Goal: Transaction & Acquisition: Purchase product/service

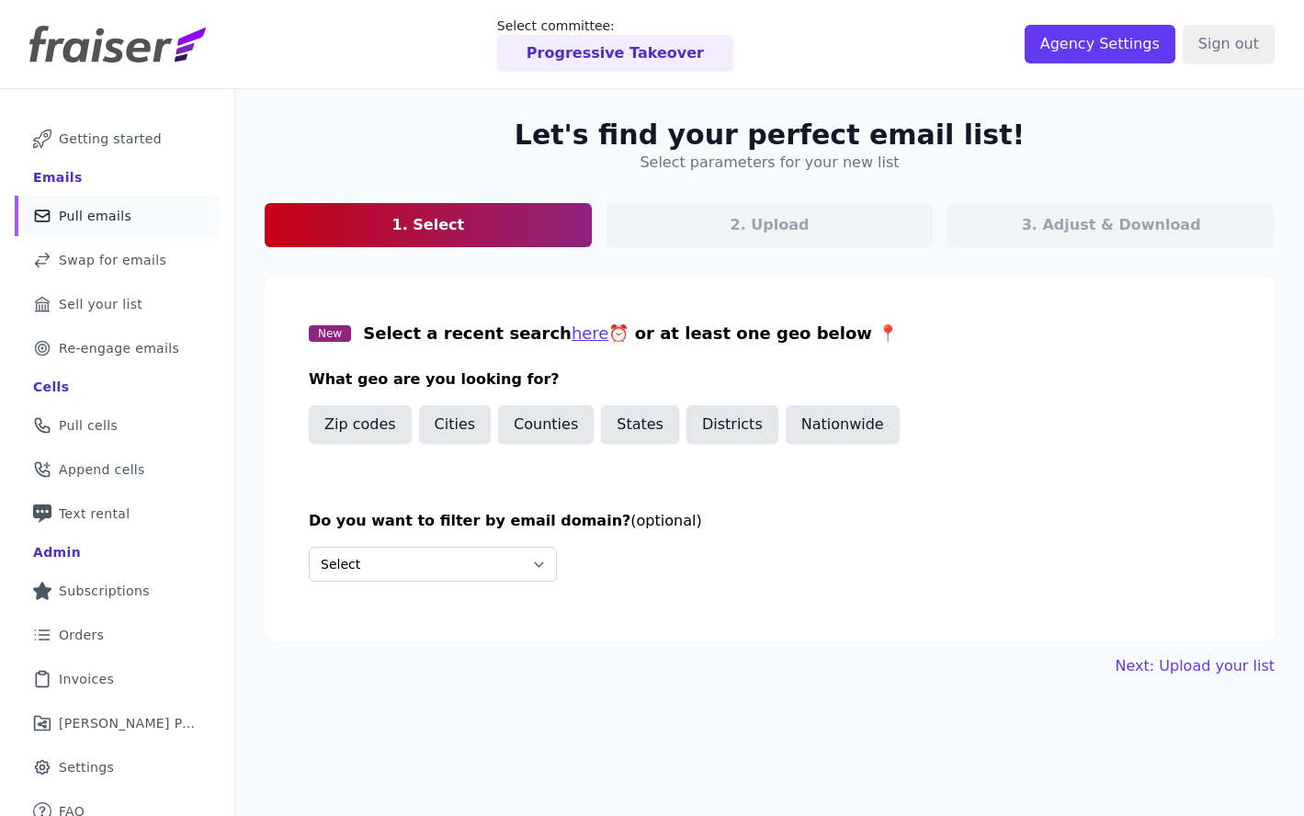
click at [539, 45] on div "Progressive Takeover" at bounding box center [615, 53] width 236 height 37
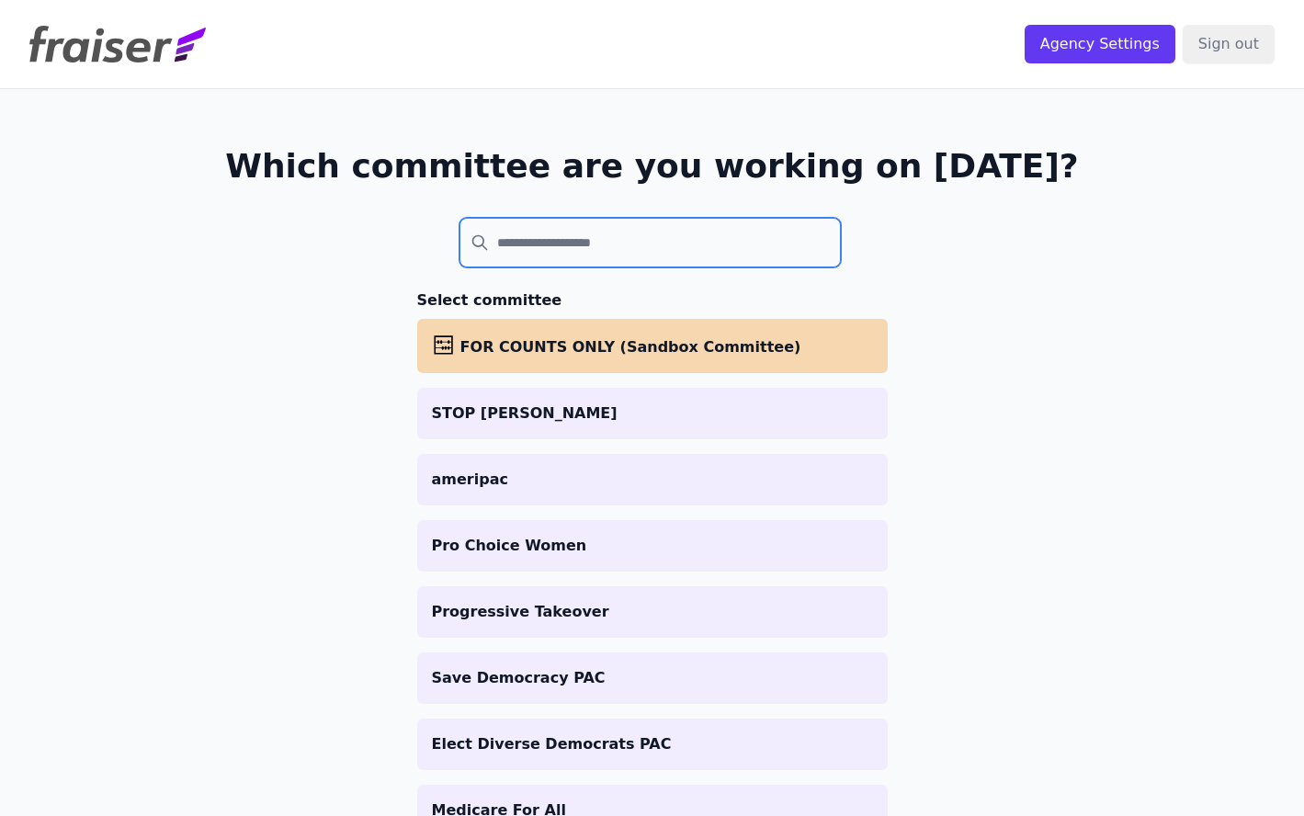
click at [537, 246] on input "search" at bounding box center [650, 243] width 382 height 50
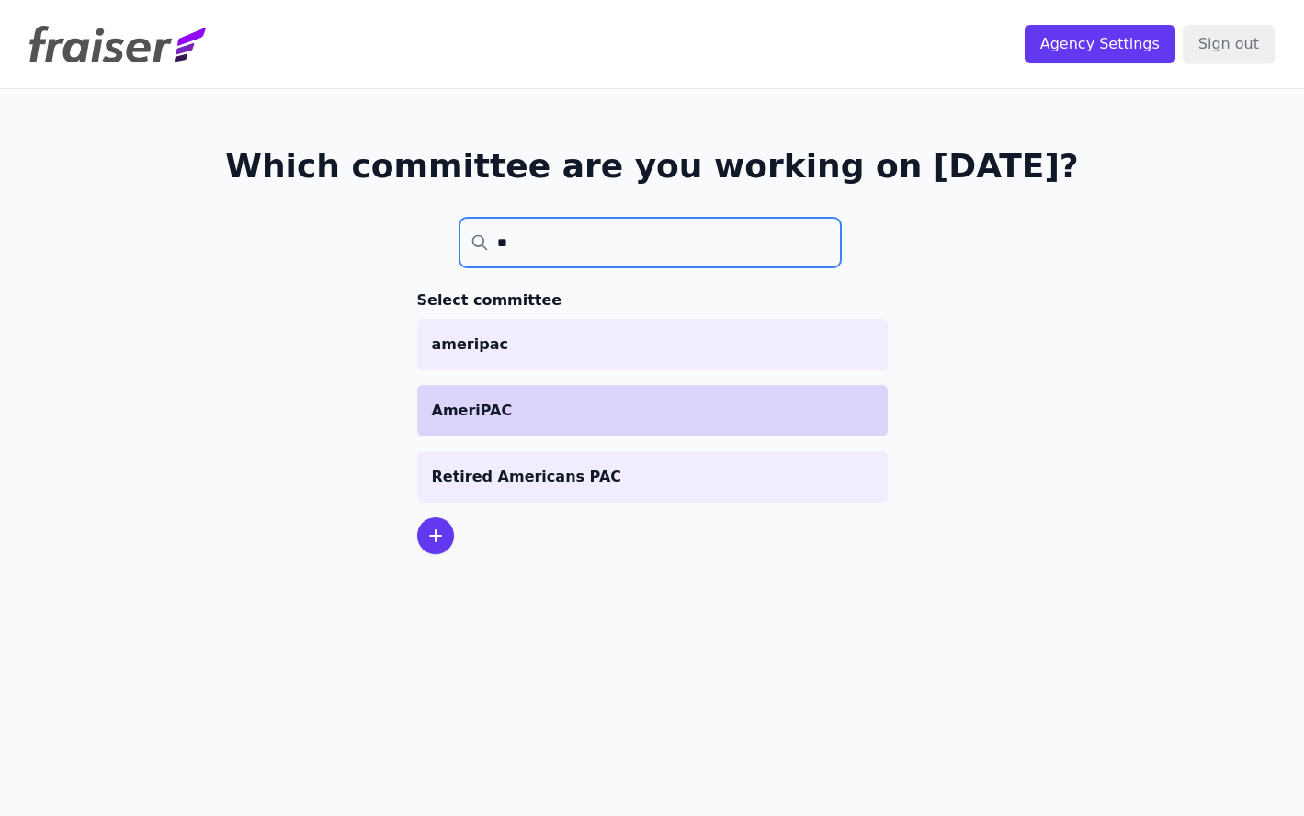
type input "**"
click at [558, 425] on li "AmeriPAC" at bounding box center [652, 410] width 470 height 51
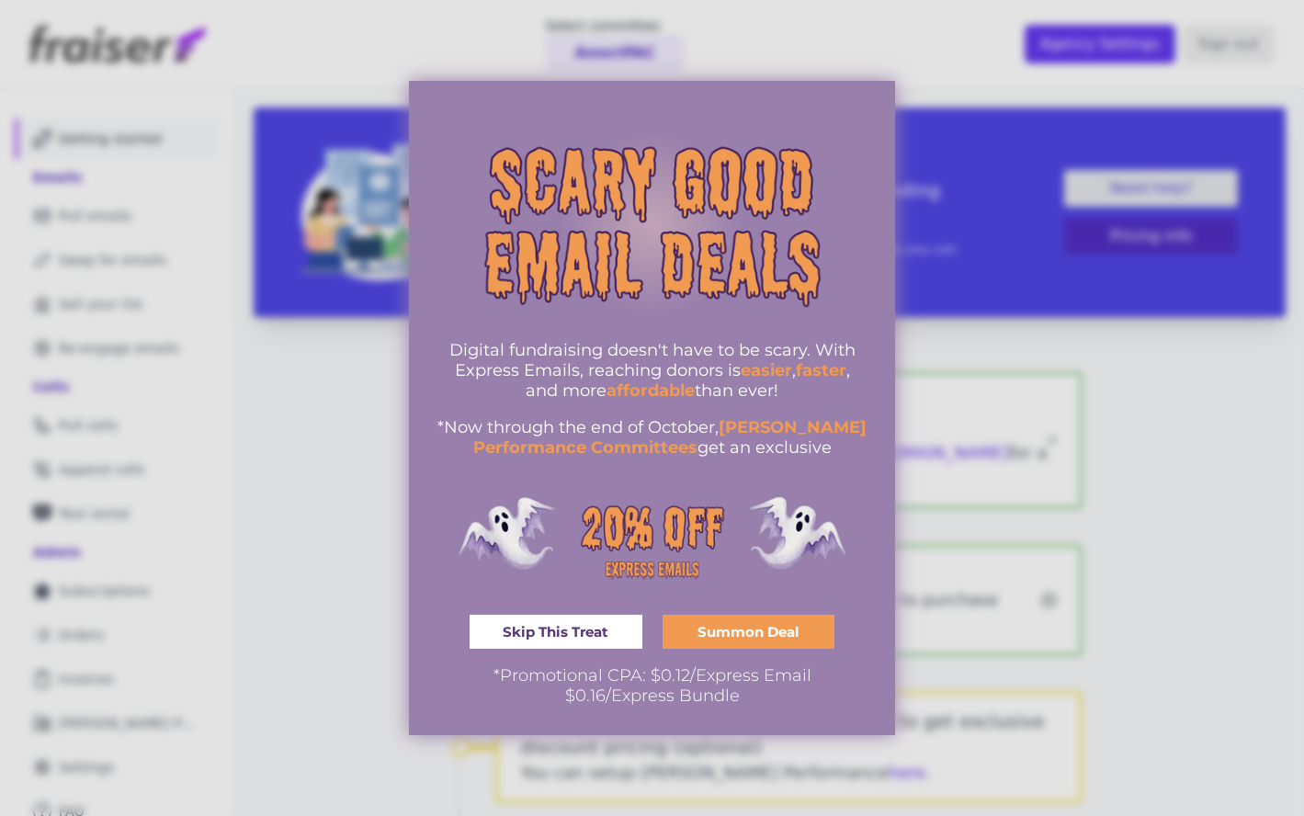
click at [989, 200] on div at bounding box center [652, 408] width 1304 height 816
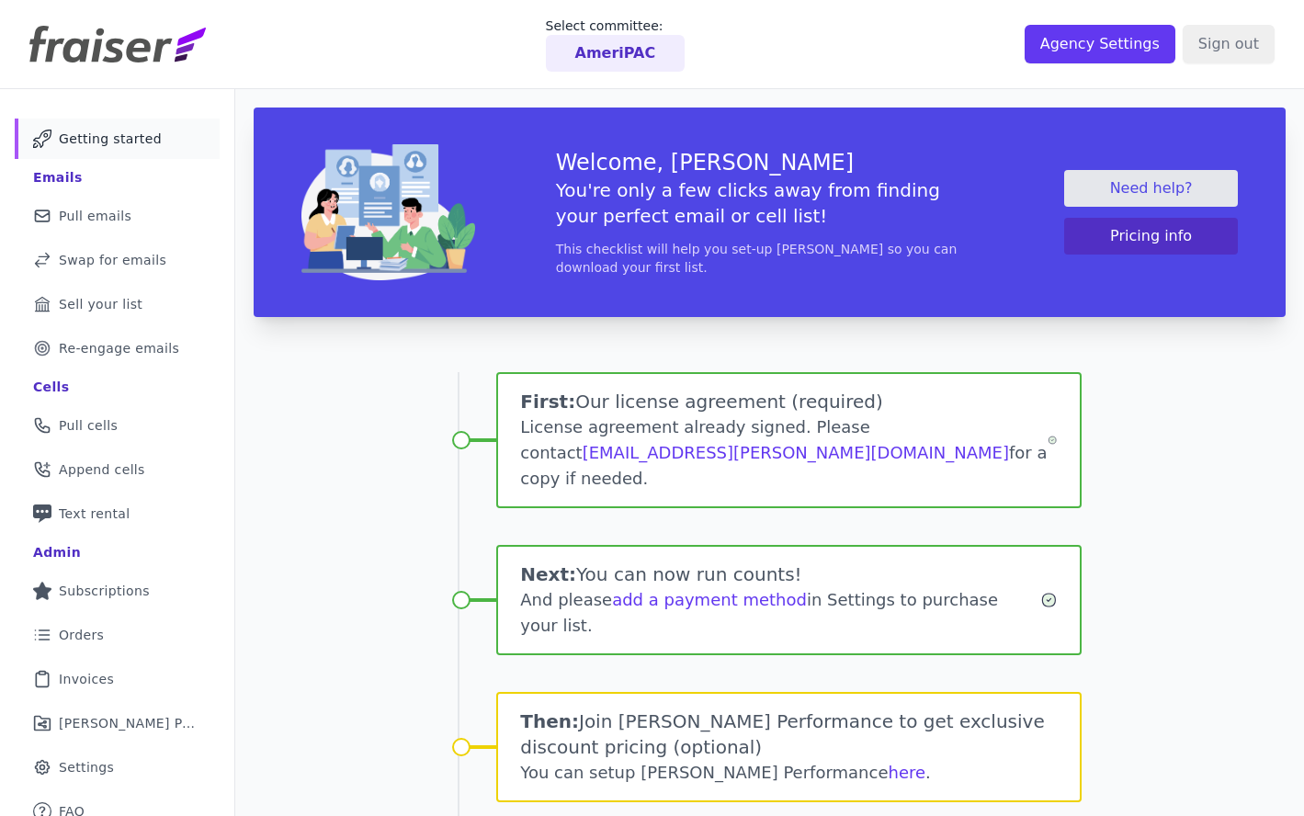
click at [90, 612] on ul "Mail Icon Outline of a mail envelope Getting started Emails Mail Icon Outline o…" at bounding box center [117, 475] width 205 height 713
click at [90, 640] on span "Orders" at bounding box center [81, 635] width 45 height 18
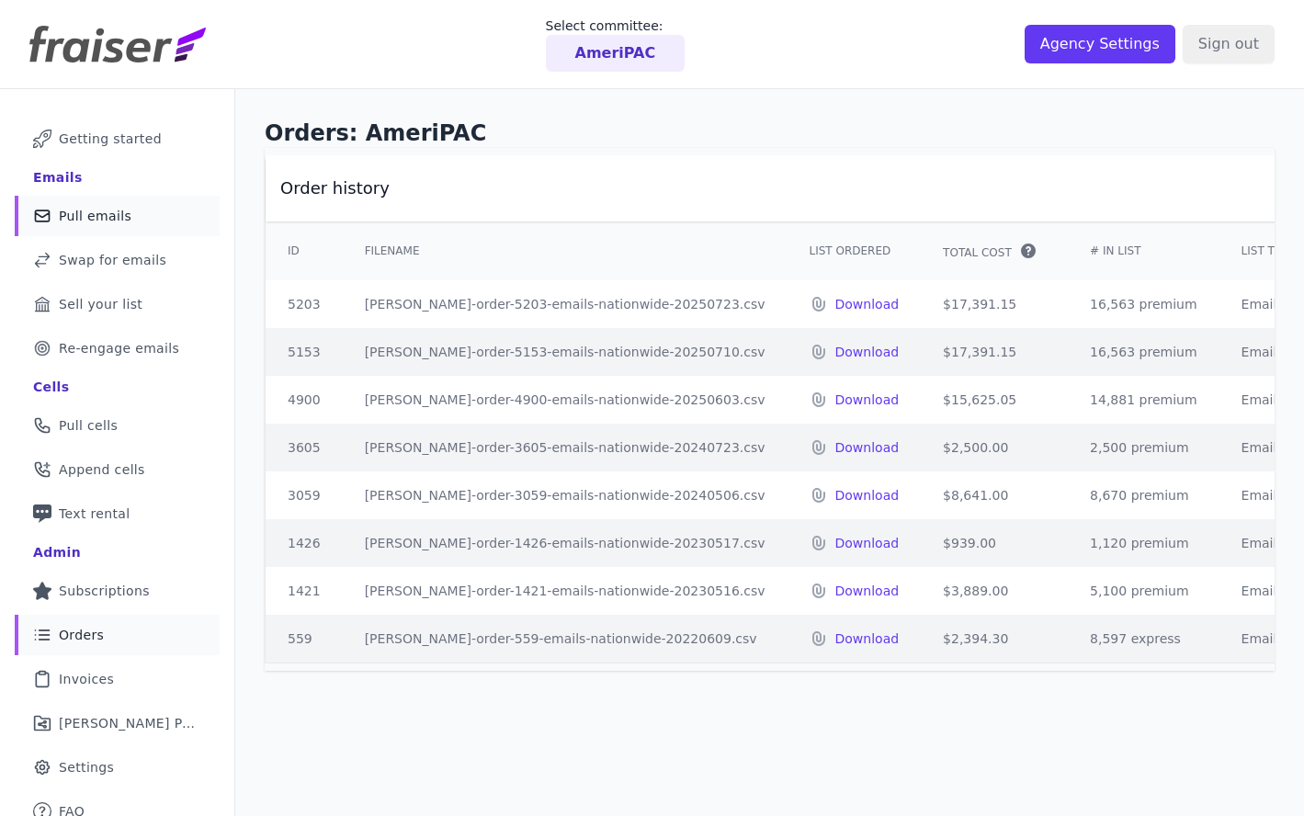
click at [122, 212] on span "Pull emails" at bounding box center [95, 216] width 73 height 18
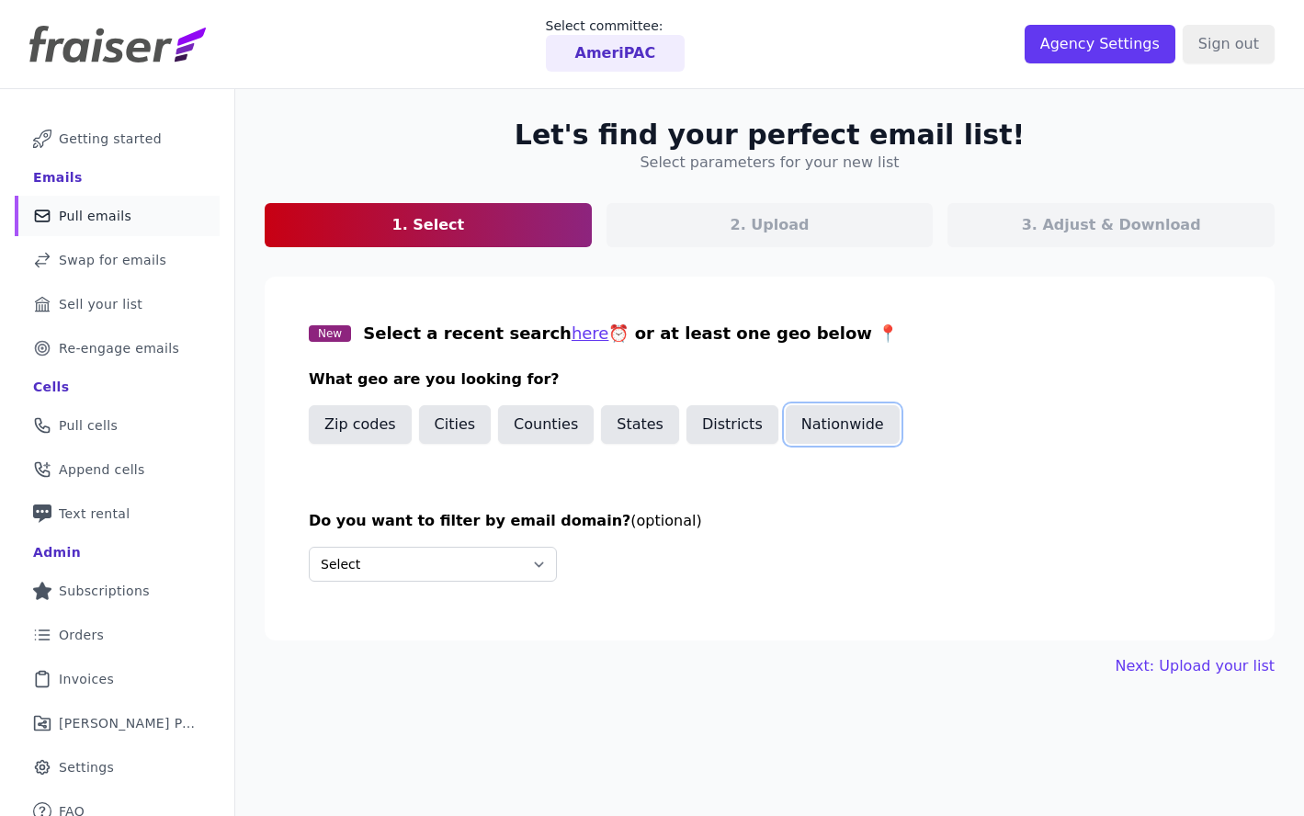
click at [831, 435] on button "Nationwide" at bounding box center [843, 424] width 114 height 39
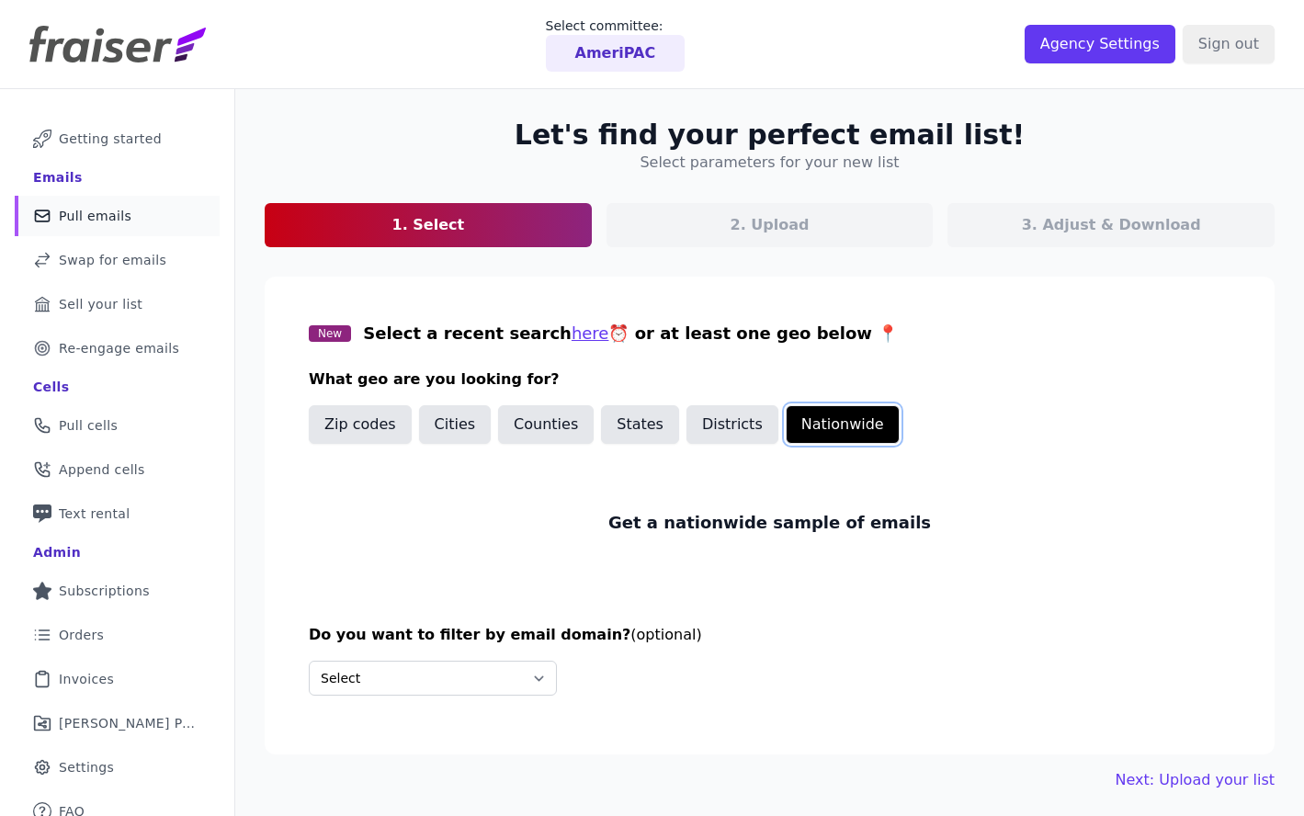
scroll to position [52, 0]
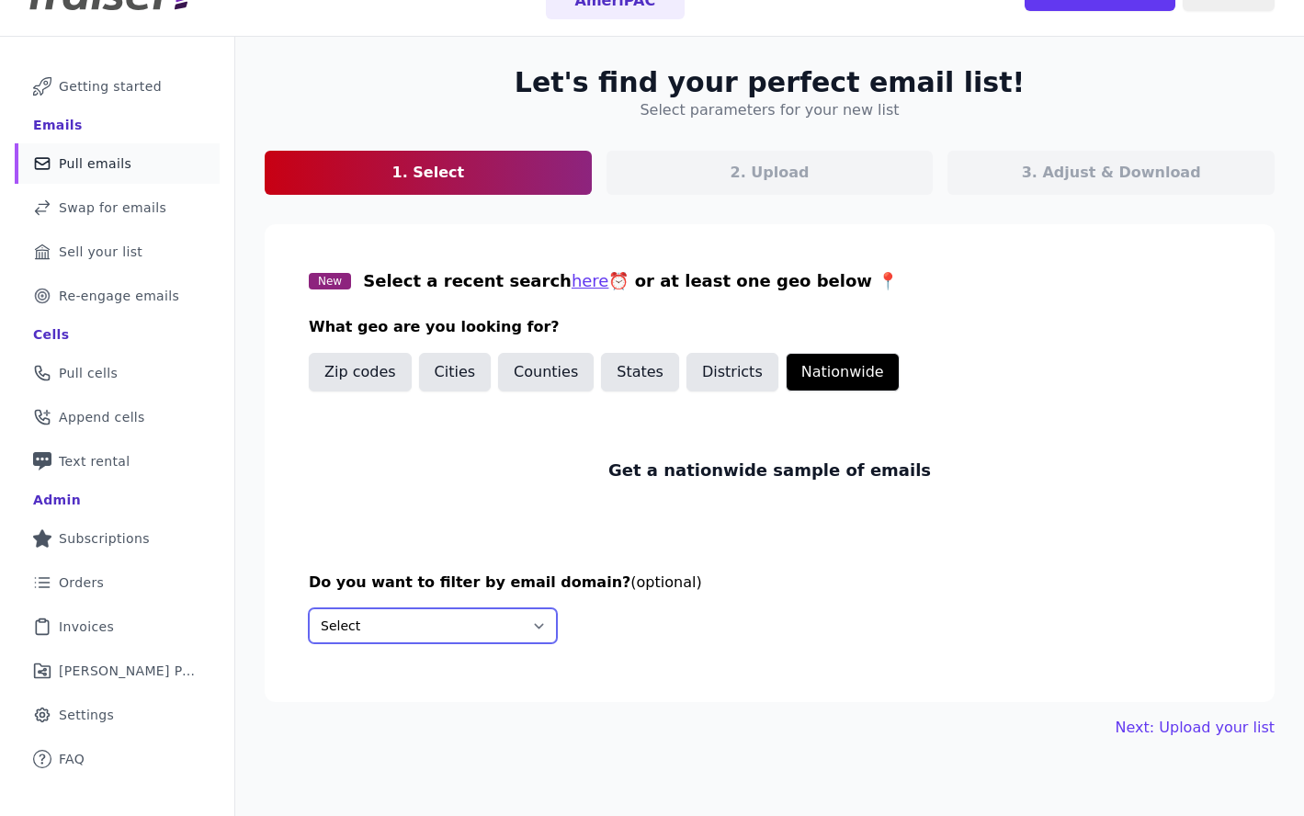
click at [515, 617] on select "Select Include only these domains Include none of these domains" at bounding box center [433, 625] width 248 height 35
select select "Exclude"
click at [309, 608] on select "Select Include only these domains Include none of these domains" at bounding box center [433, 625] width 248 height 35
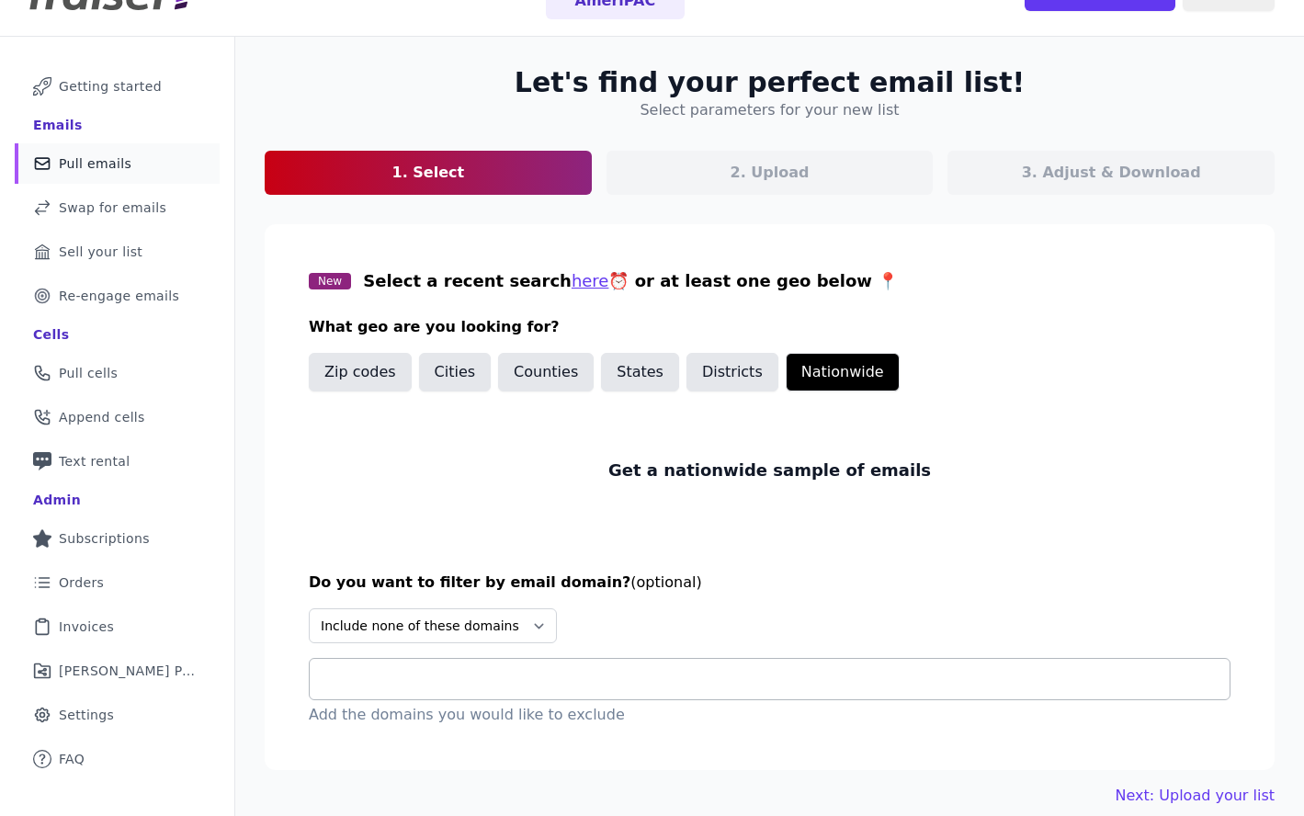
click at [456, 687] on input "text" at bounding box center [776, 679] width 905 height 22
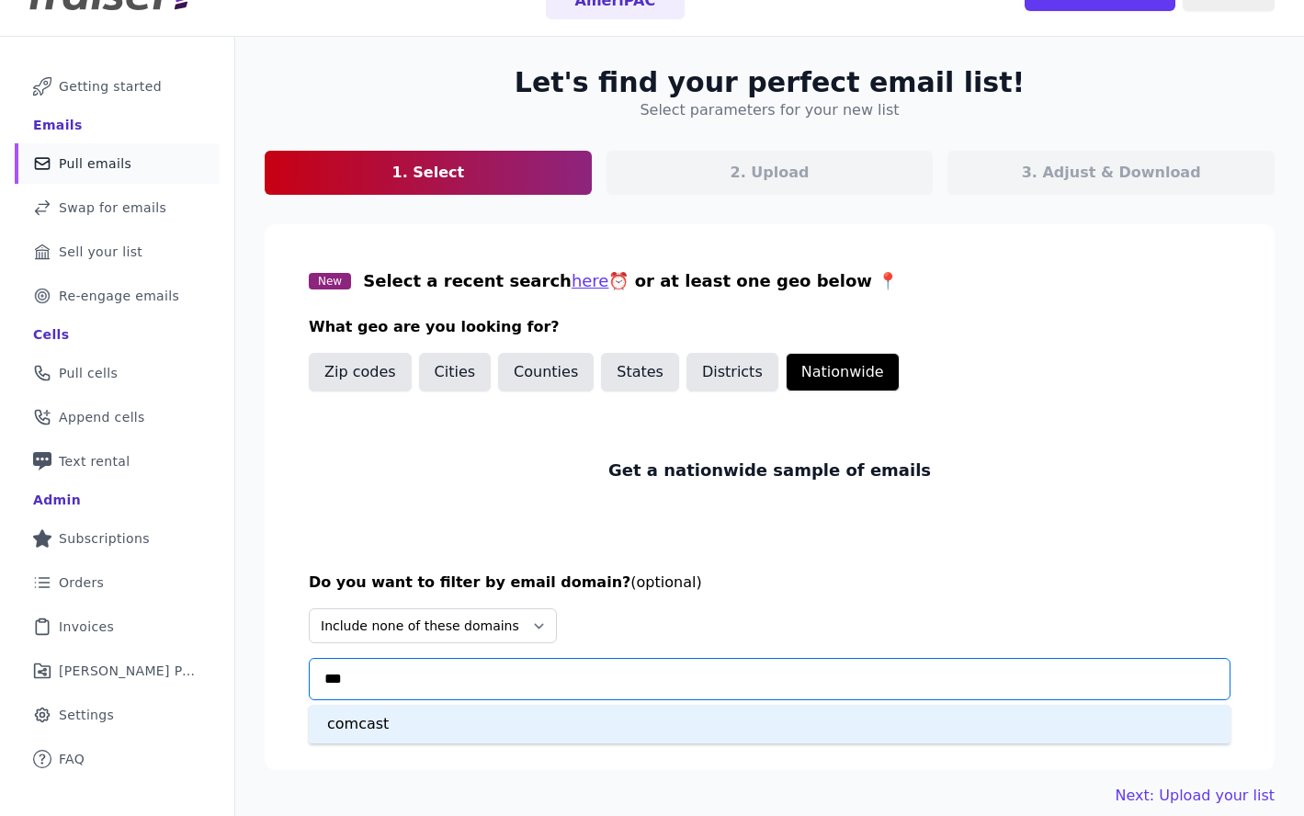
type input "****"
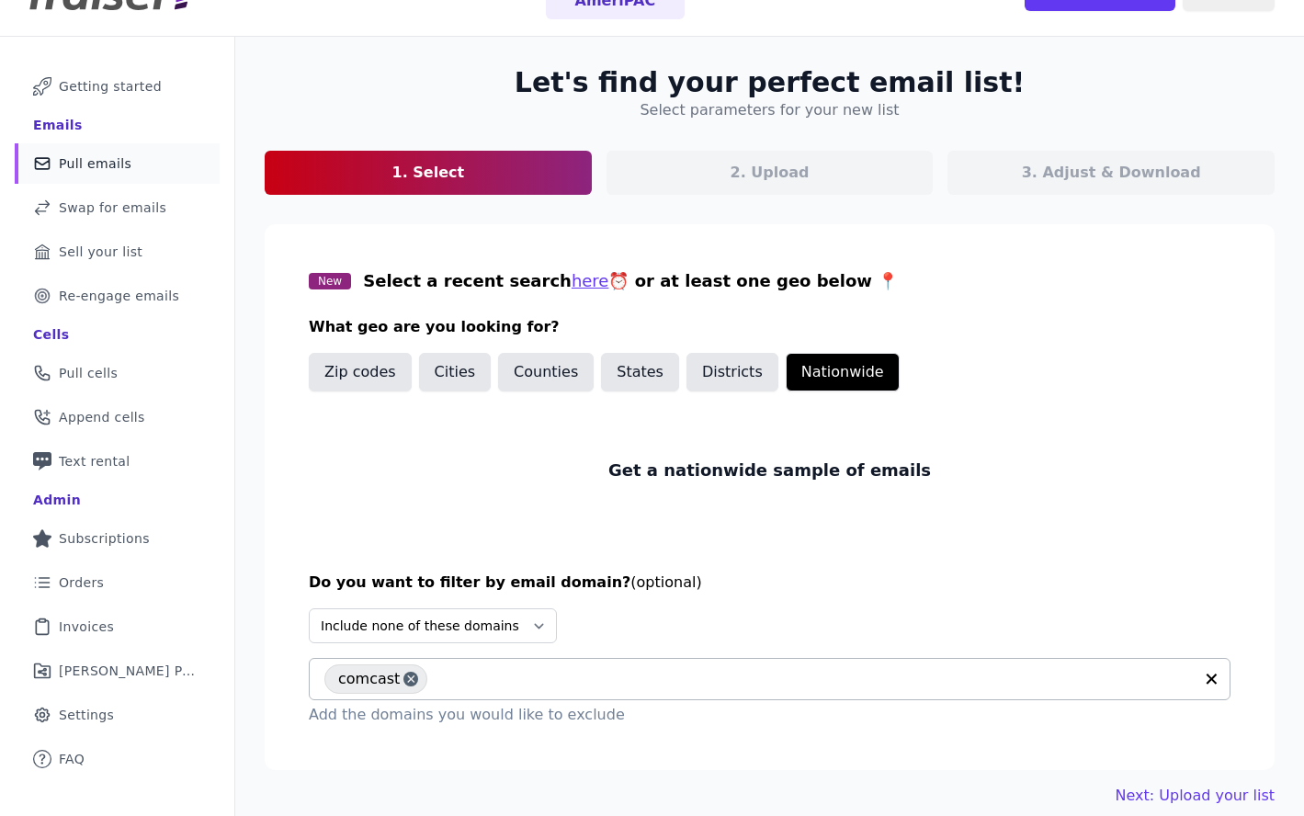
click at [481, 691] on div "comcast" at bounding box center [758, 679] width 868 height 40
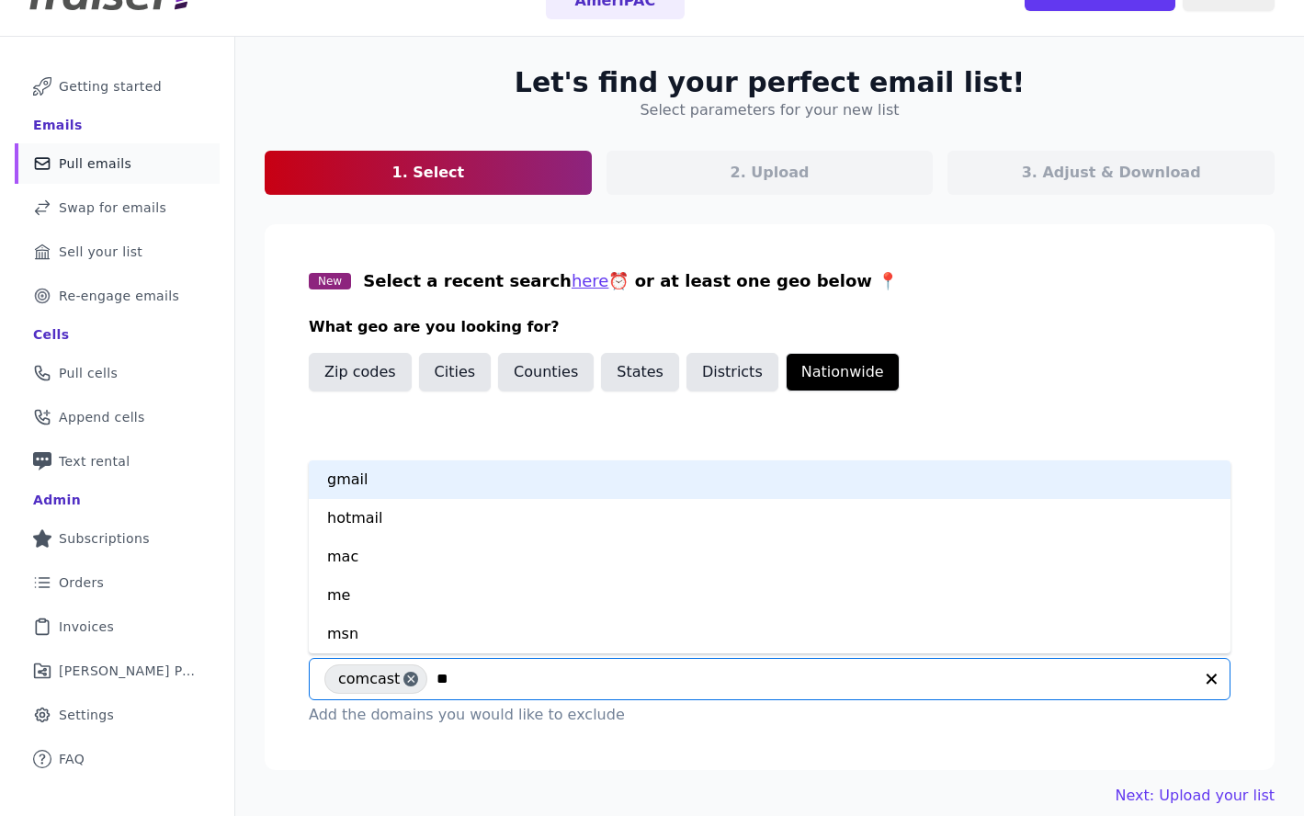
type input "***"
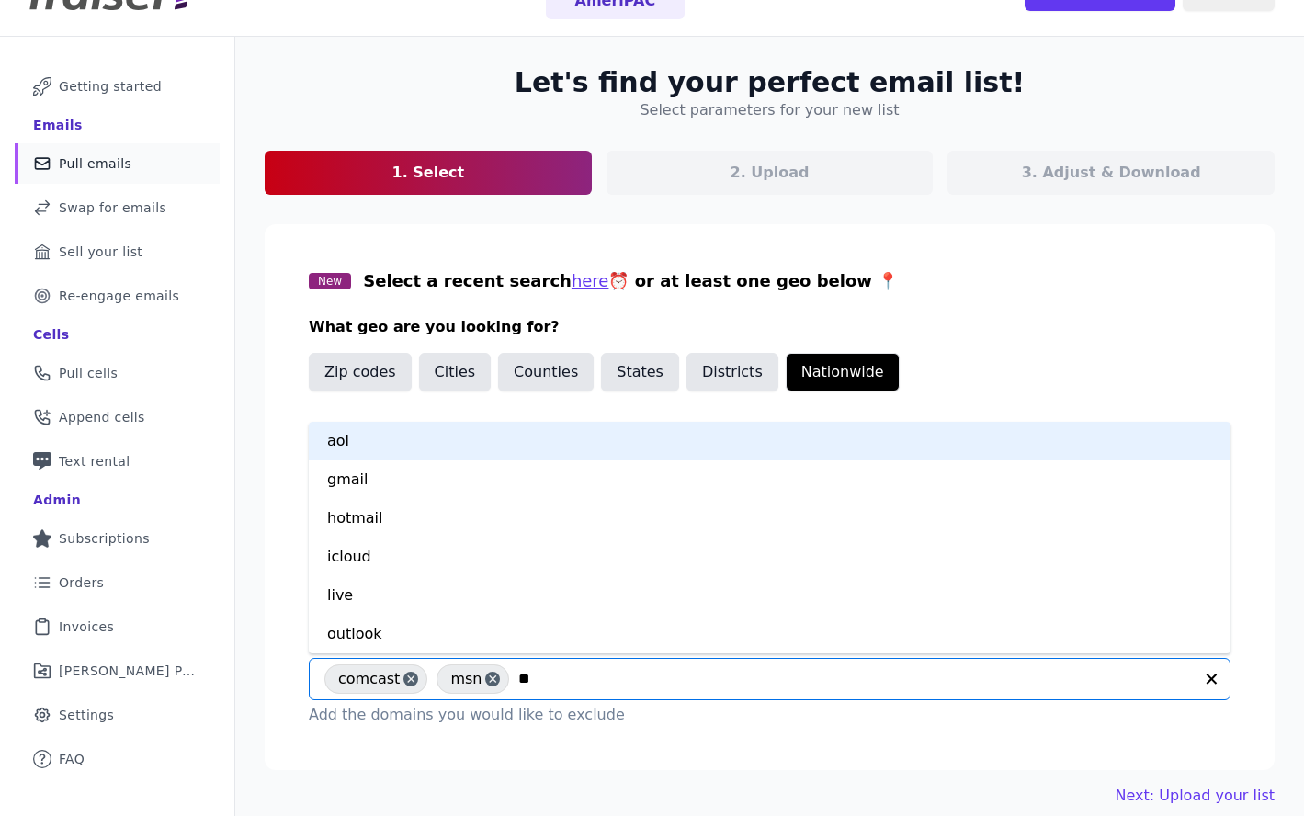
type input "***"
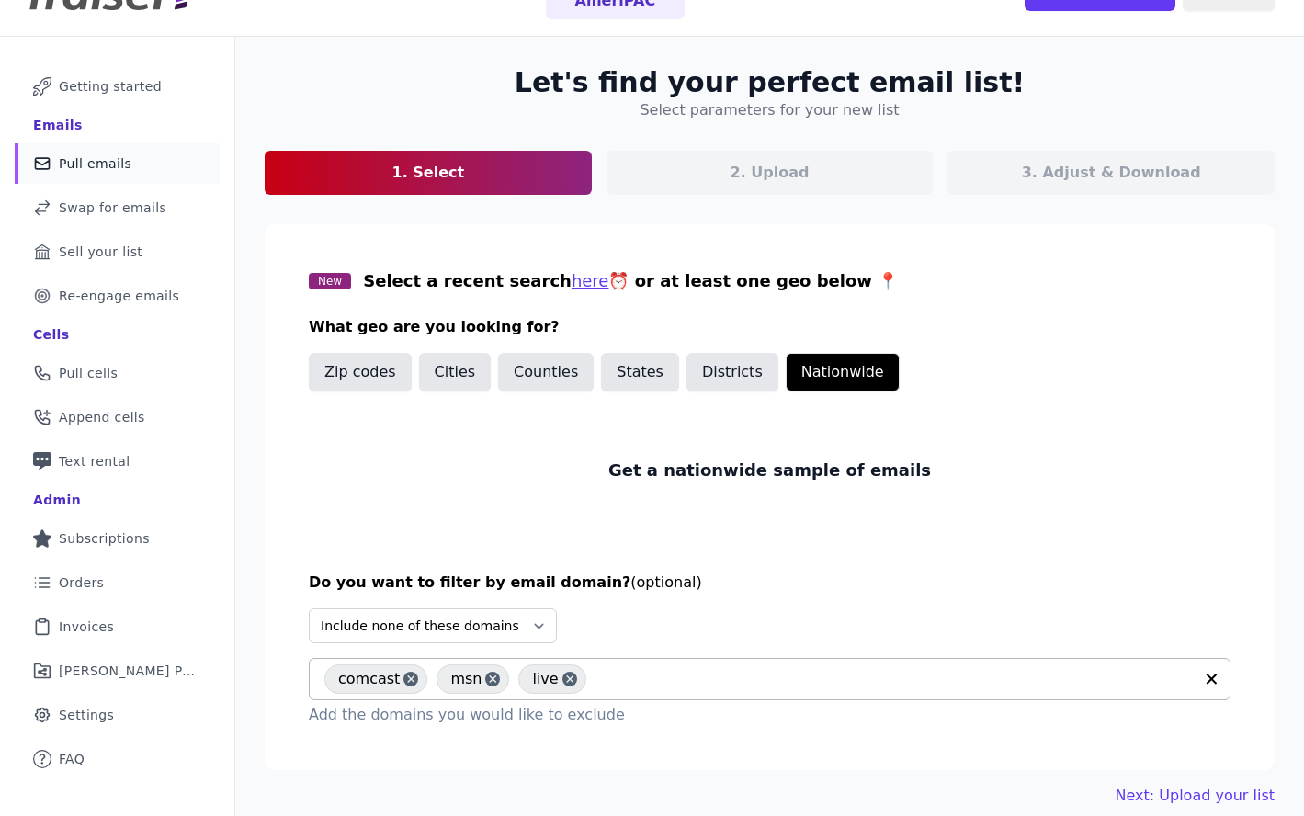
click at [622, 688] on input "text" at bounding box center [893, 679] width 597 height 22
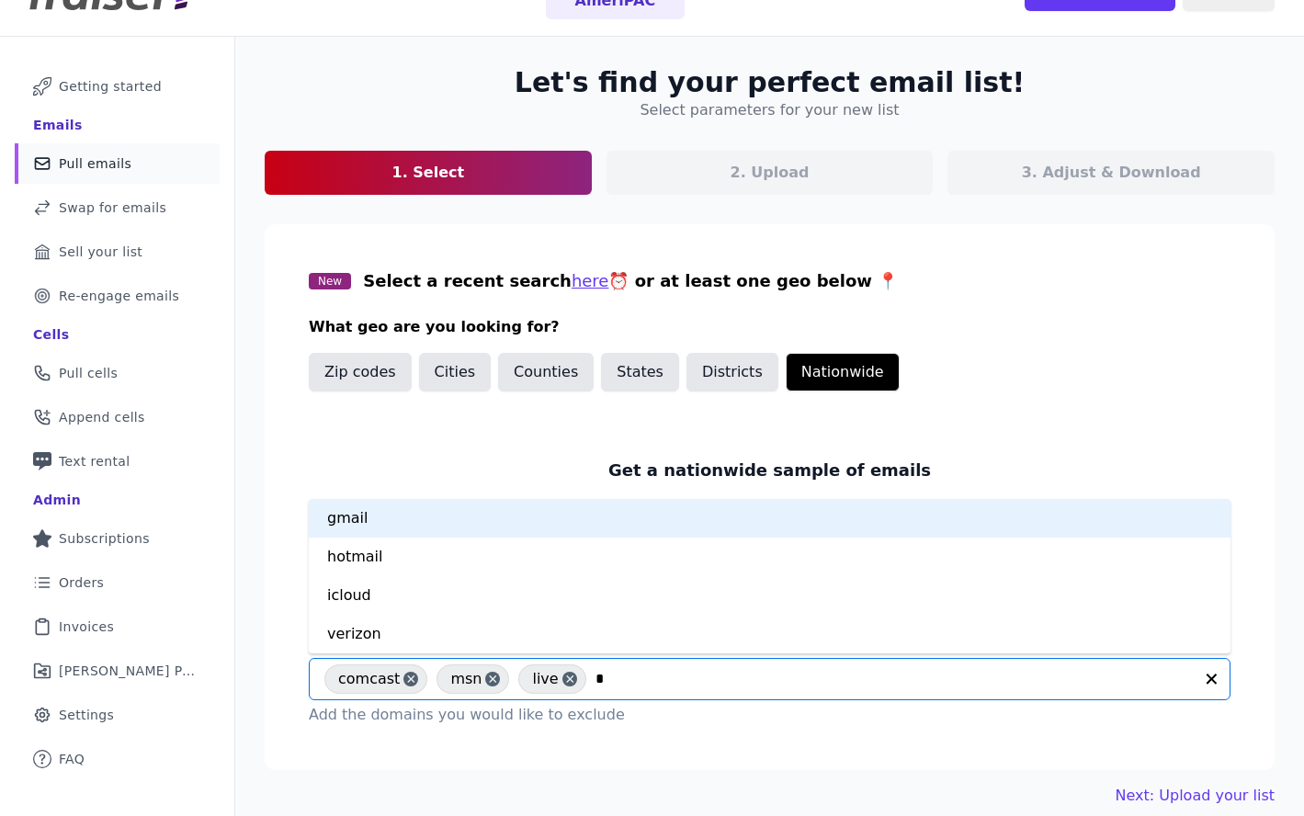
type input "**"
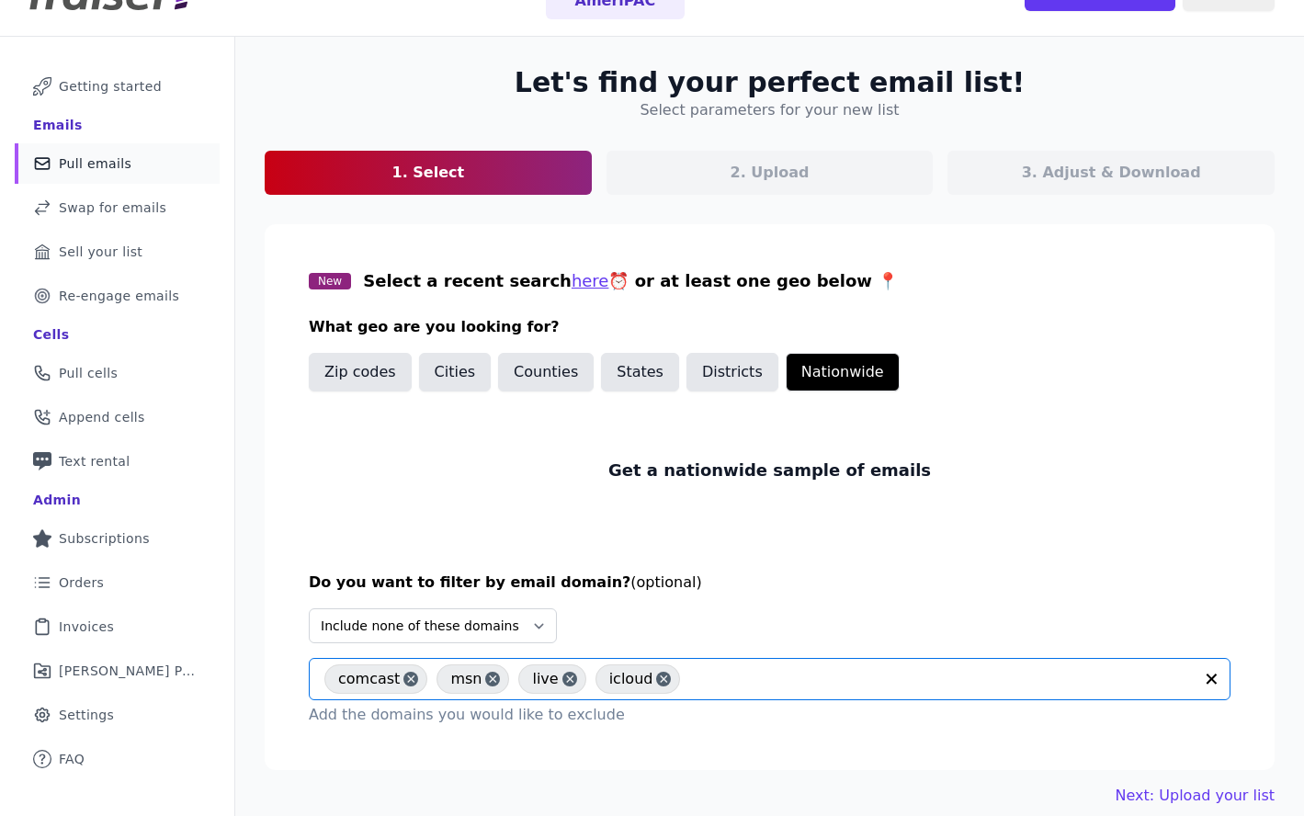
click at [671, 523] on div "Get a nationwide sample of emails" at bounding box center [770, 470] width 922 height 114
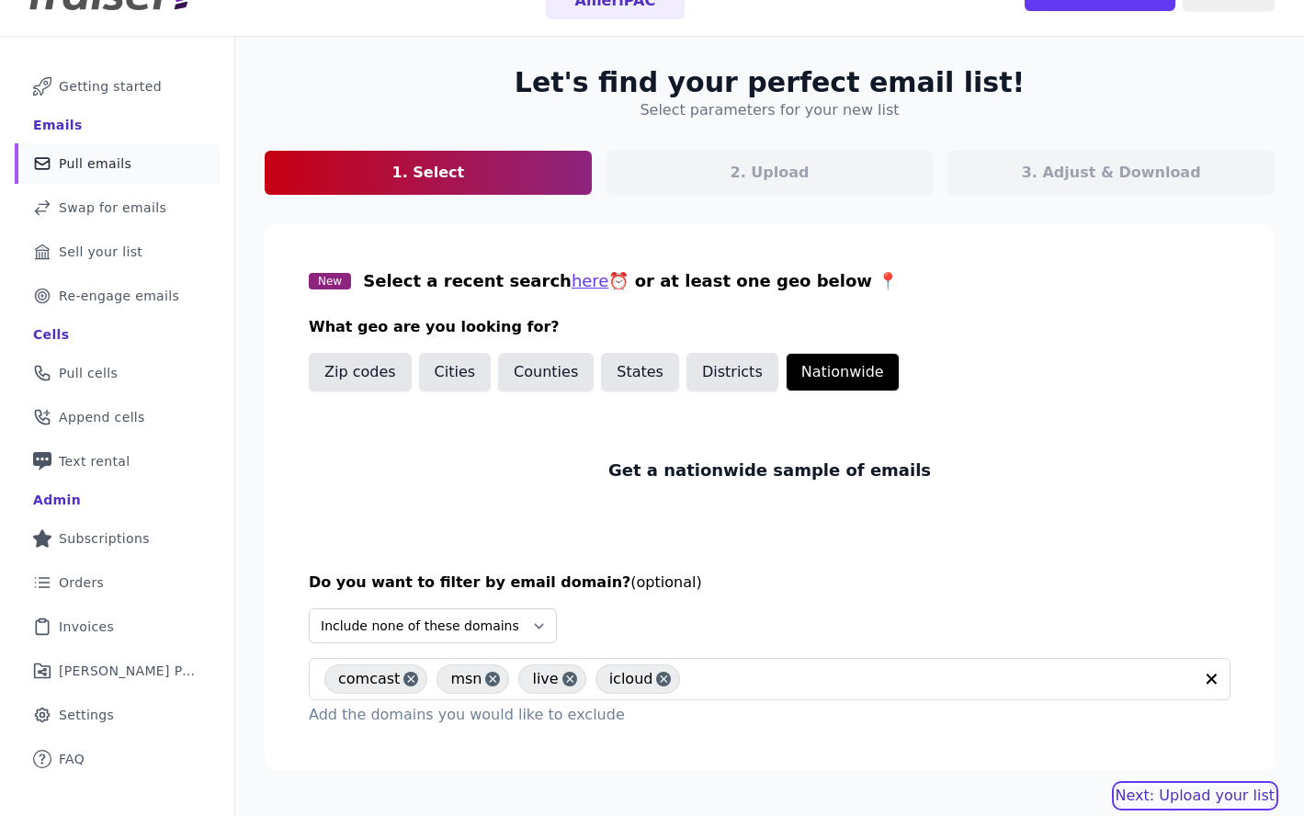
click at [1208, 799] on link "Next: Upload your list" at bounding box center [1194, 796] width 159 height 22
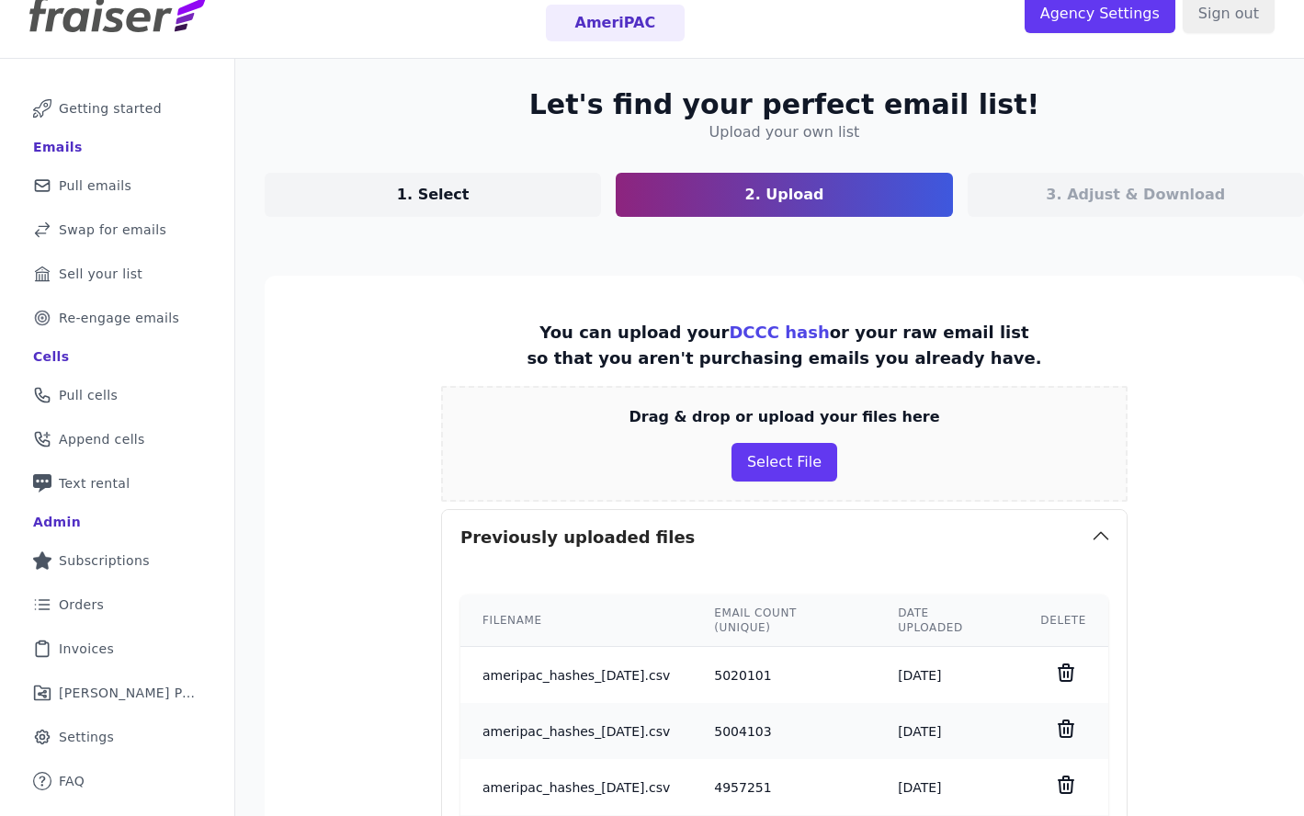
scroll to position [41, 0]
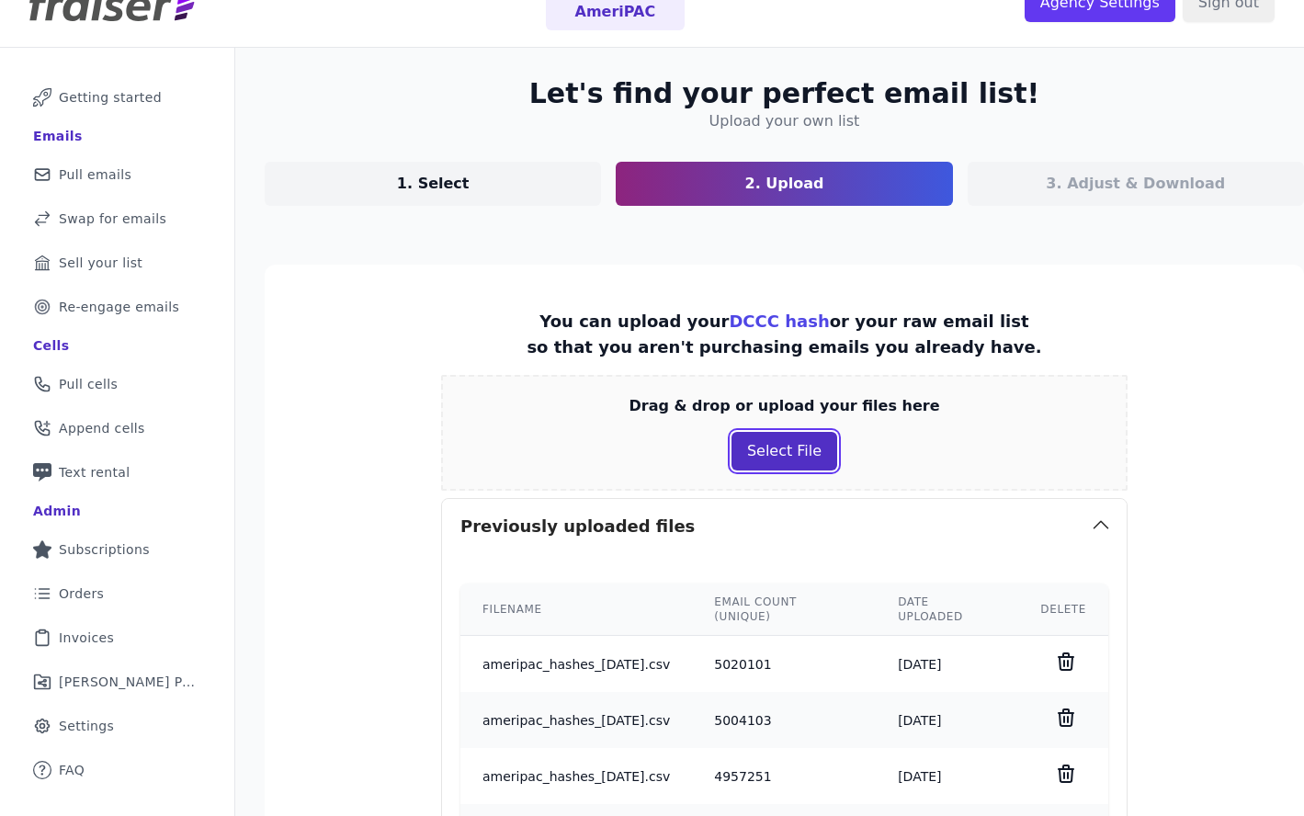
click at [750, 452] on button "Select File" at bounding box center [784, 451] width 106 height 39
click at [792, 457] on button "Select File" at bounding box center [784, 451] width 106 height 39
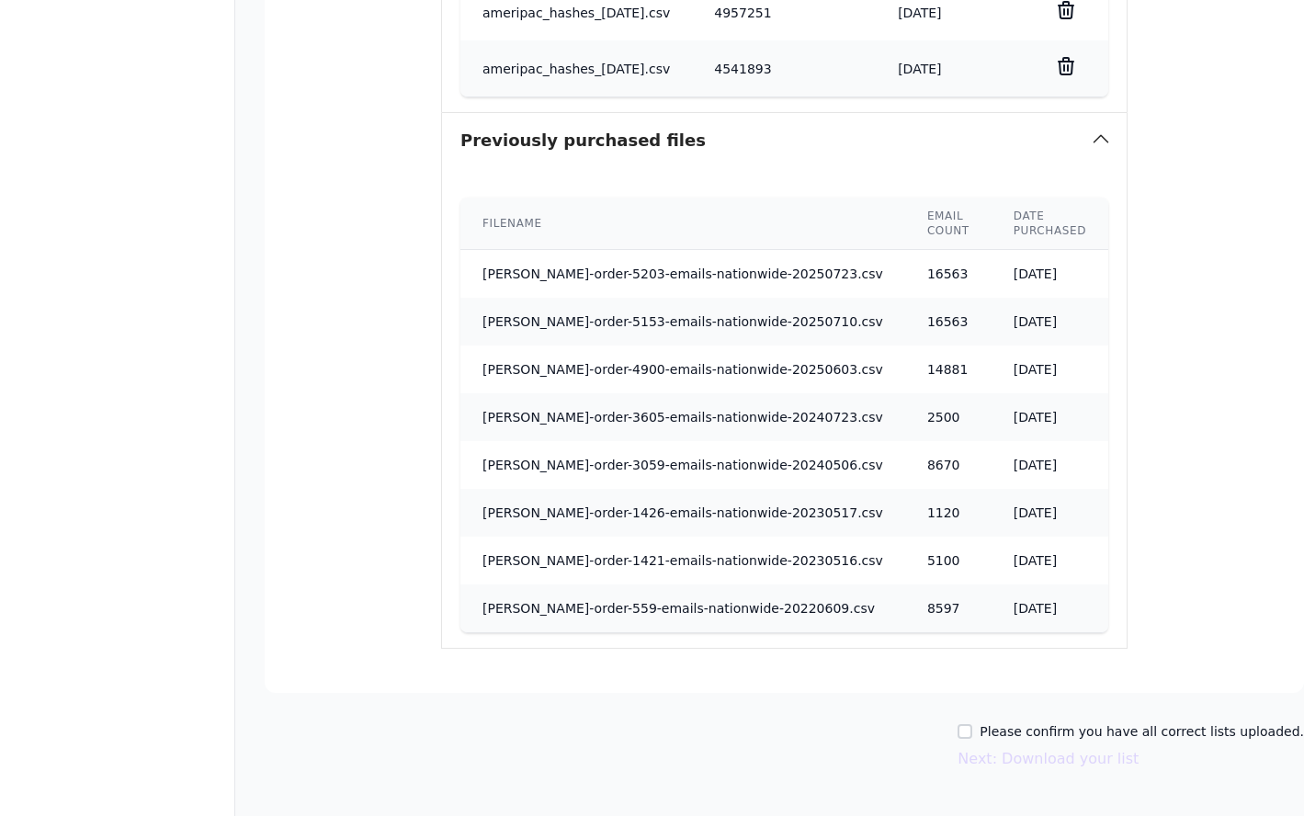
scroll to position [946, 0]
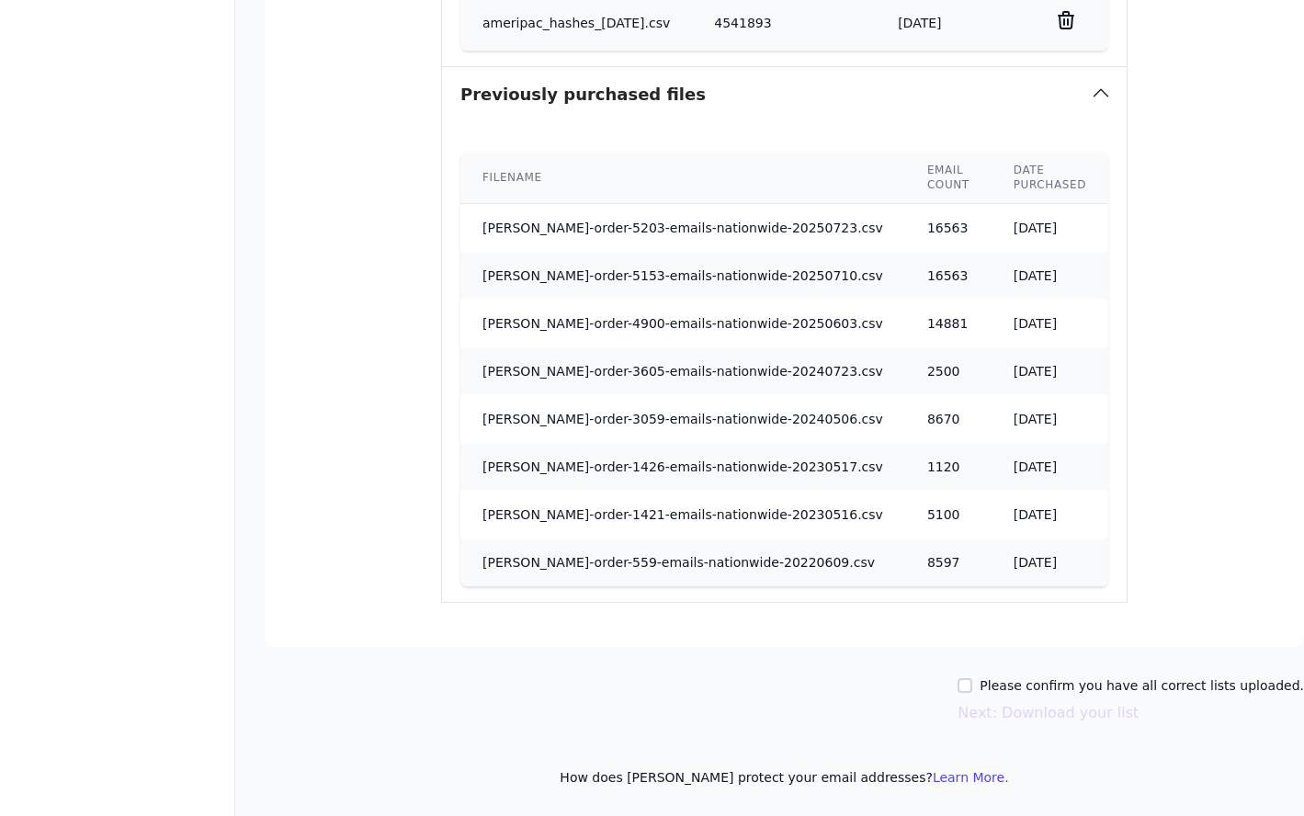
click at [1025, 686] on label "Please confirm you have all correct lists uploaded." at bounding box center [1141, 685] width 324 height 18
click at [972, 686] on input "Please confirm you have all correct lists uploaded." at bounding box center [964, 685] width 15 height 15
checkbox input "true"
click at [1019, 712] on button "Next: Download your list" at bounding box center [1047, 713] width 181 height 22
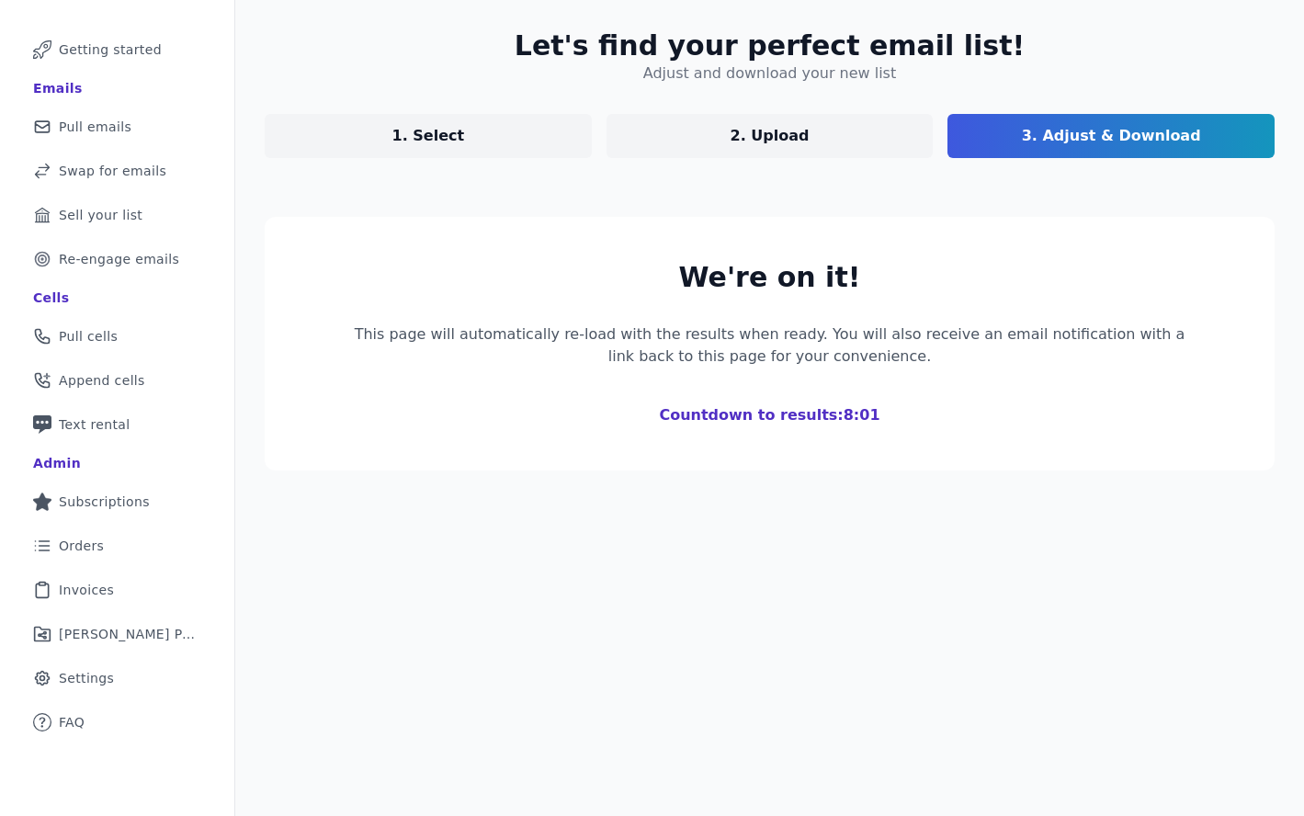
scroll to position [265, 0]
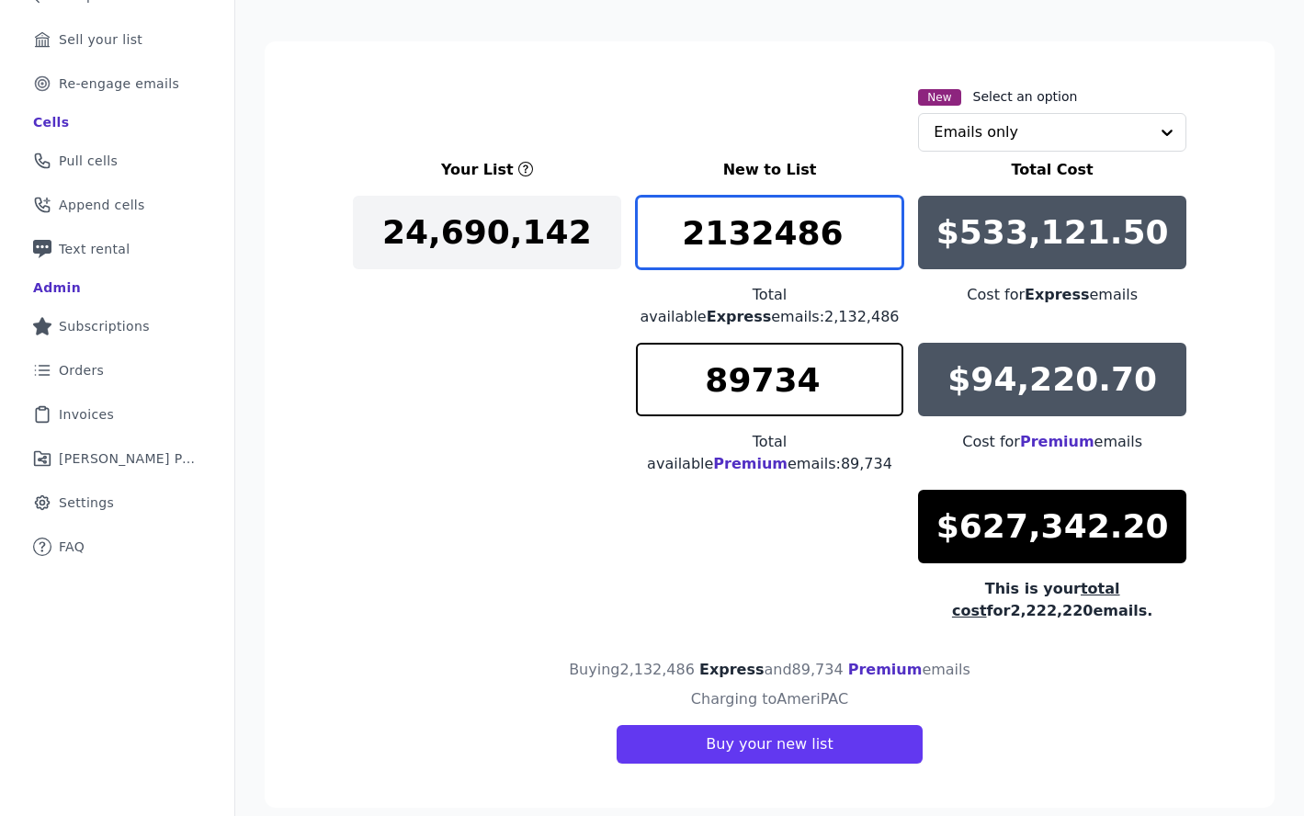
click at [759, 231] on input "2132486" at bounding box center [770, 233] width 268 height 74
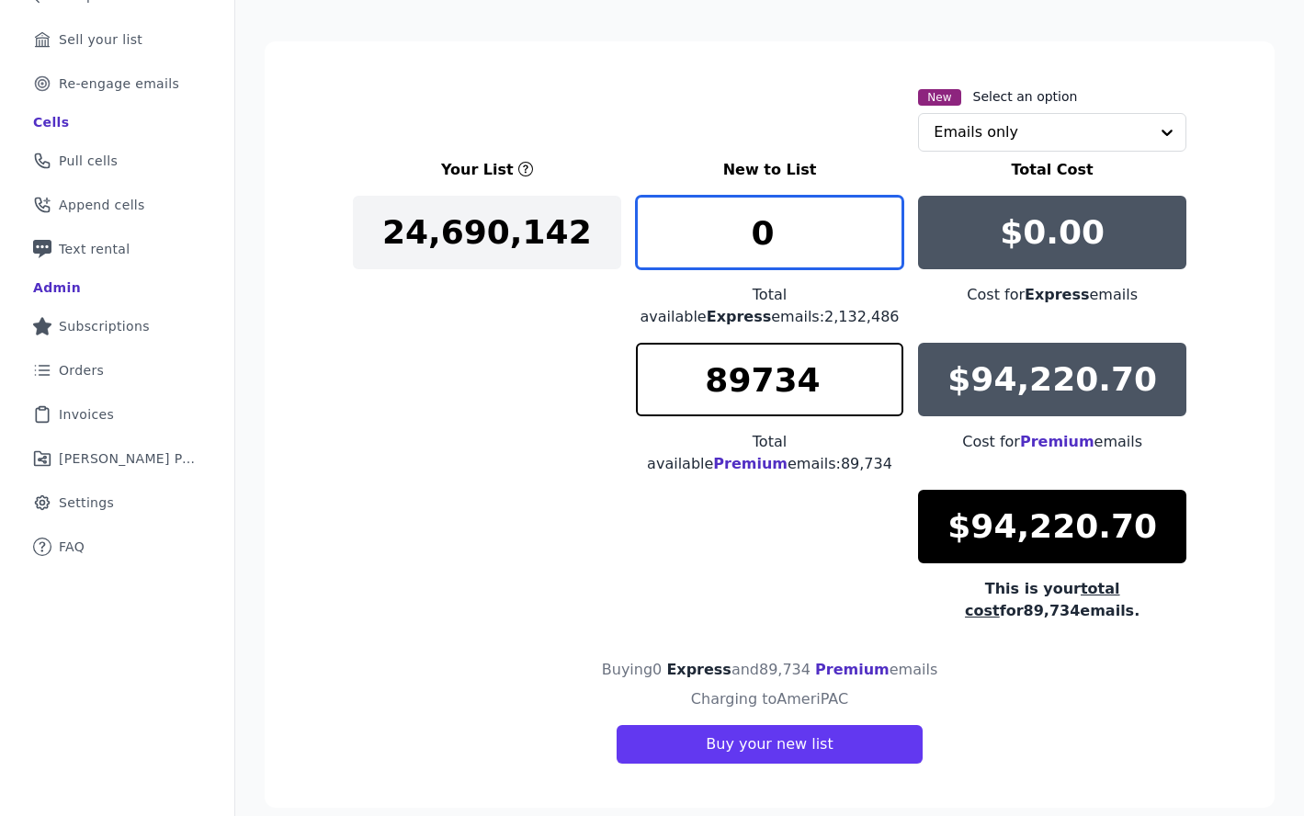
type input "0"
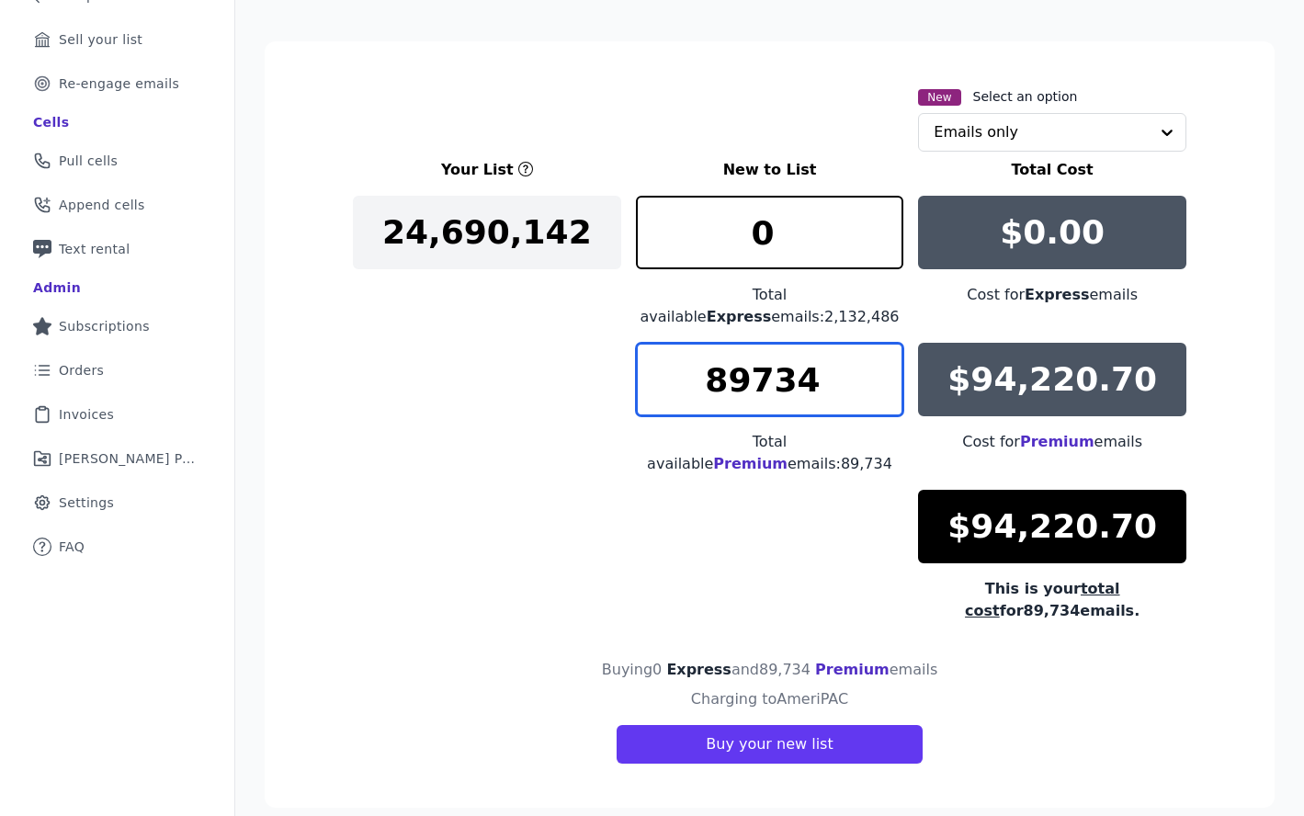
click at [824, 376] on input "89734" at bounding box center [770, 380] width 268 height 74
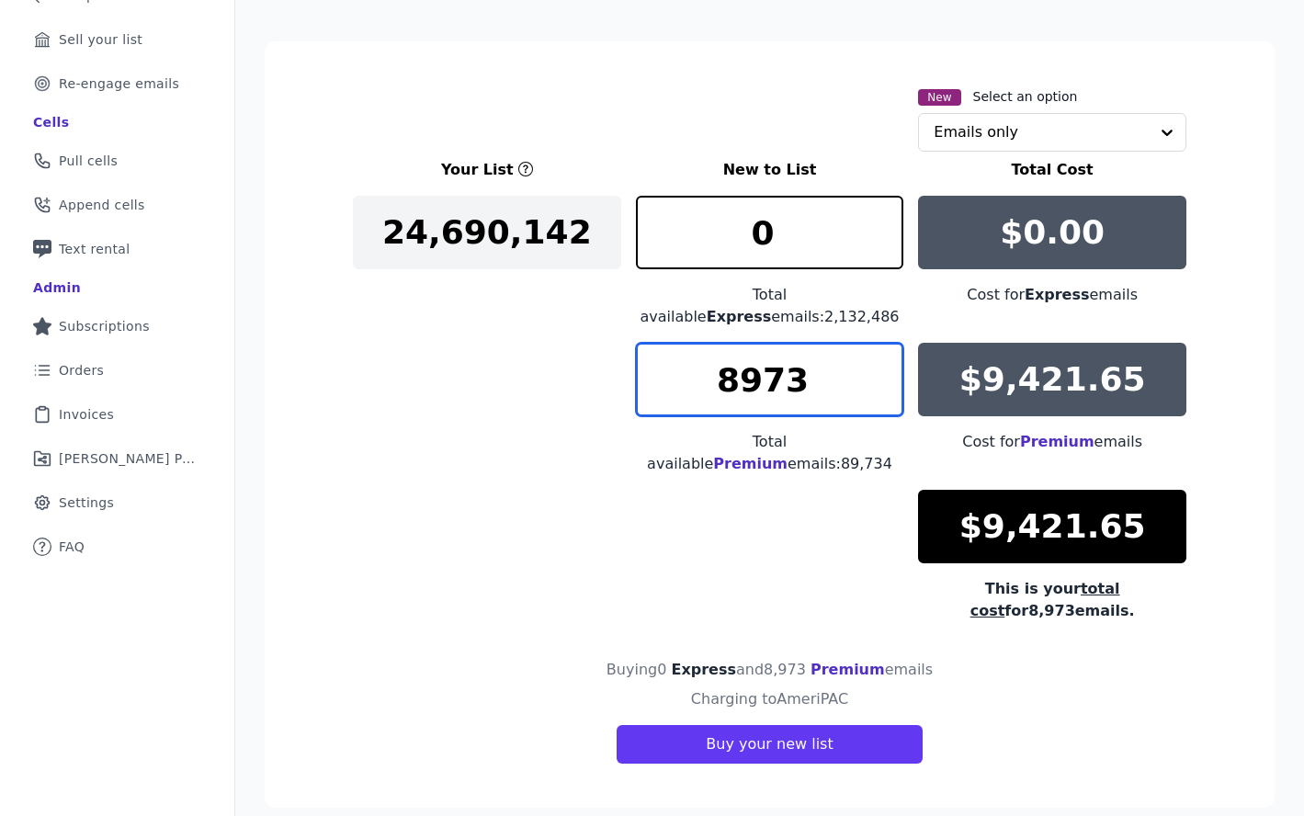
click at [752, 388] on input "8973" at bounding box center [770, 380] width 268 height 74
click at [764, 363] on input "8282" at bounding box center [770, 380] width 268 height 74
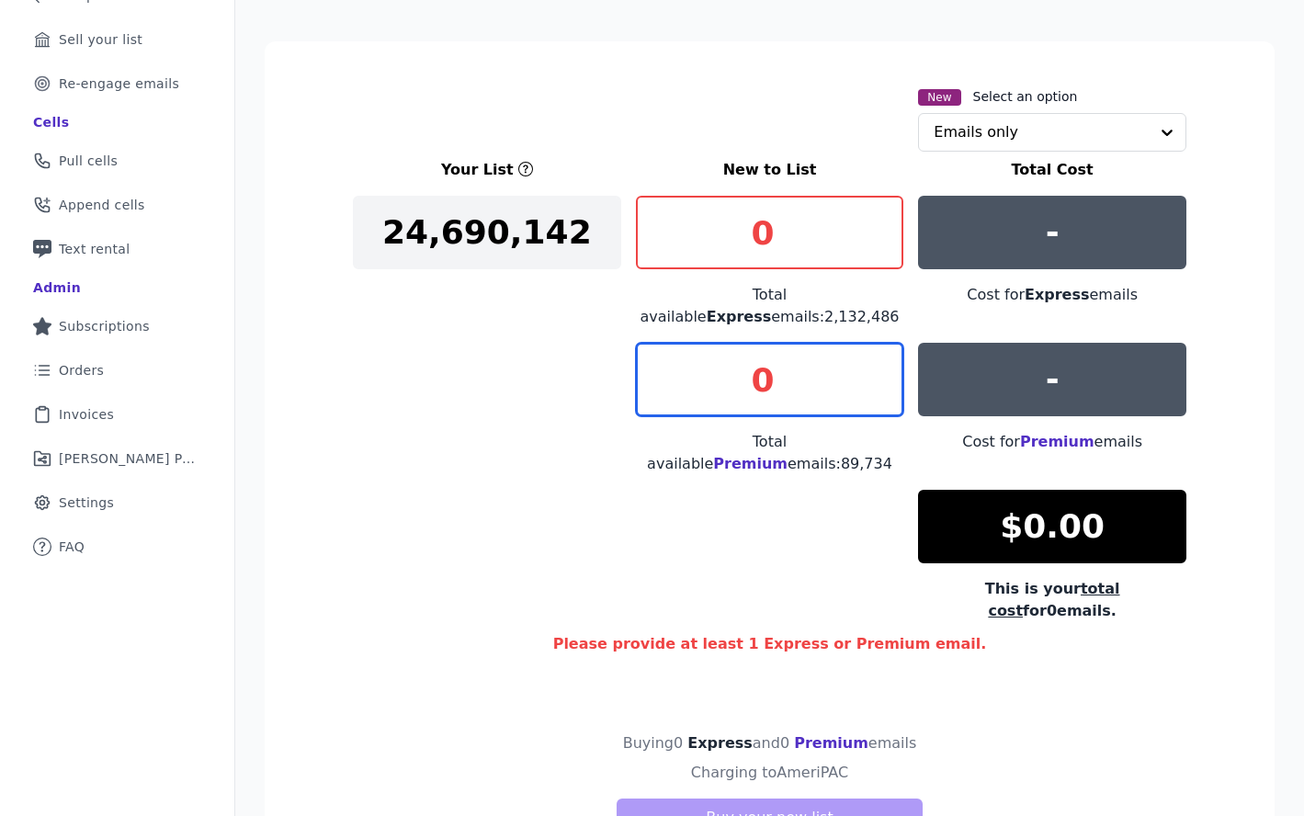
type input "0"
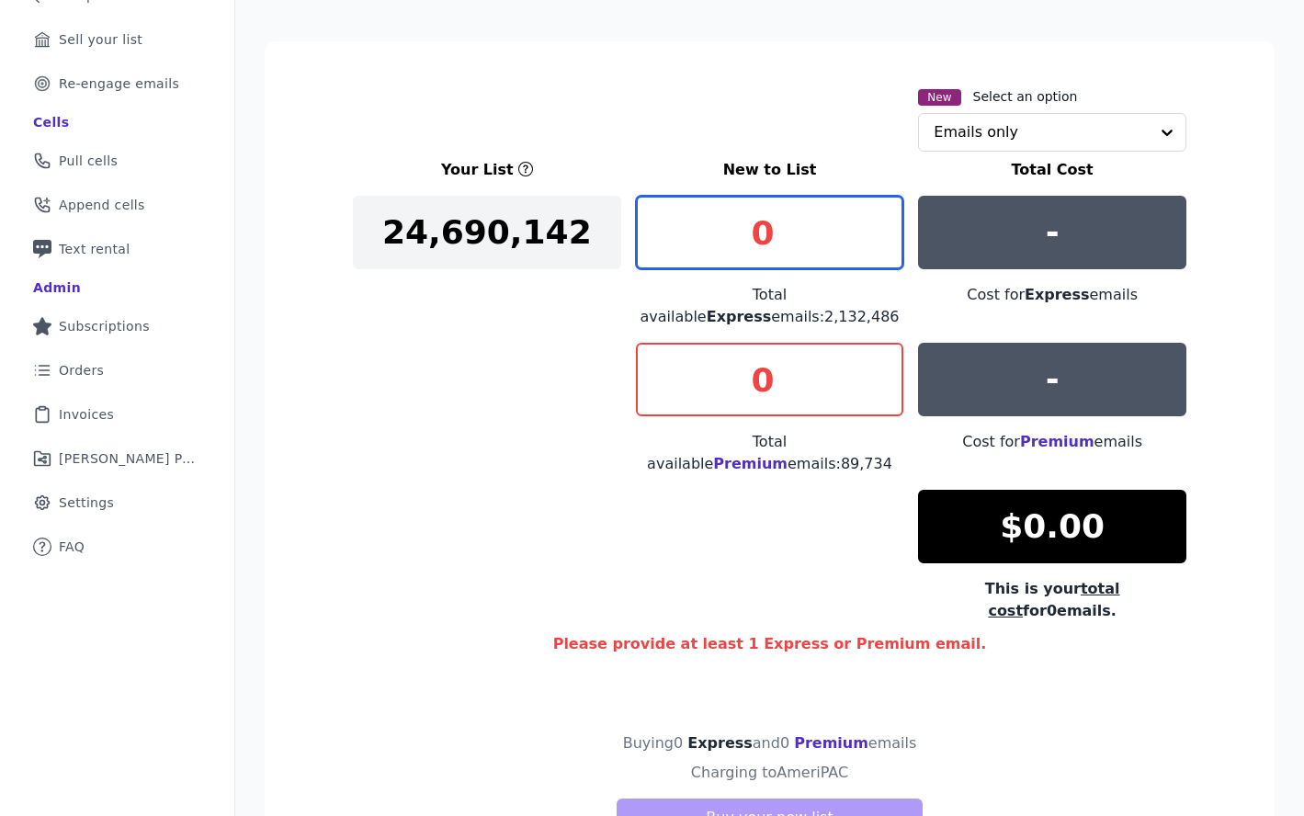
click at [764, 236] on input "0" at bounding box center [770, 233] width 268 height 74
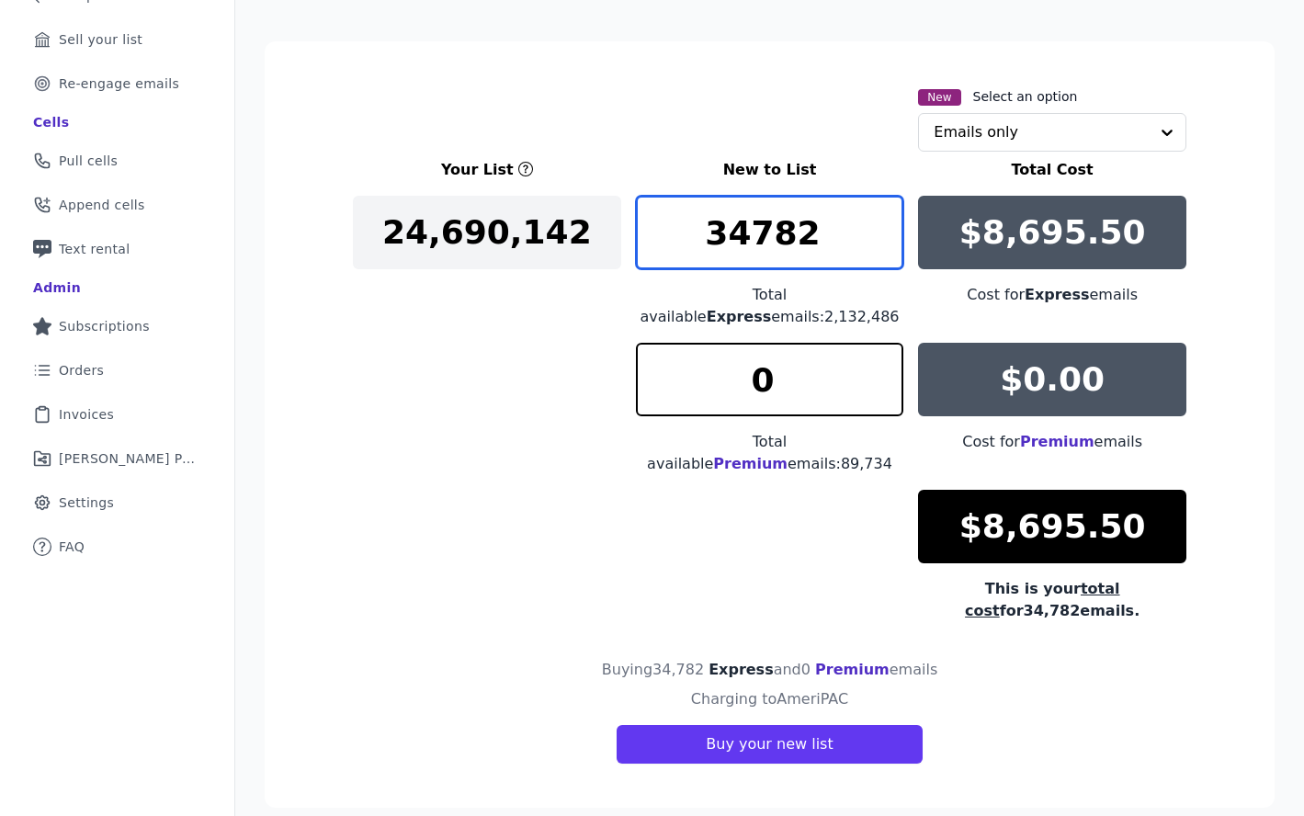
type input "34783"
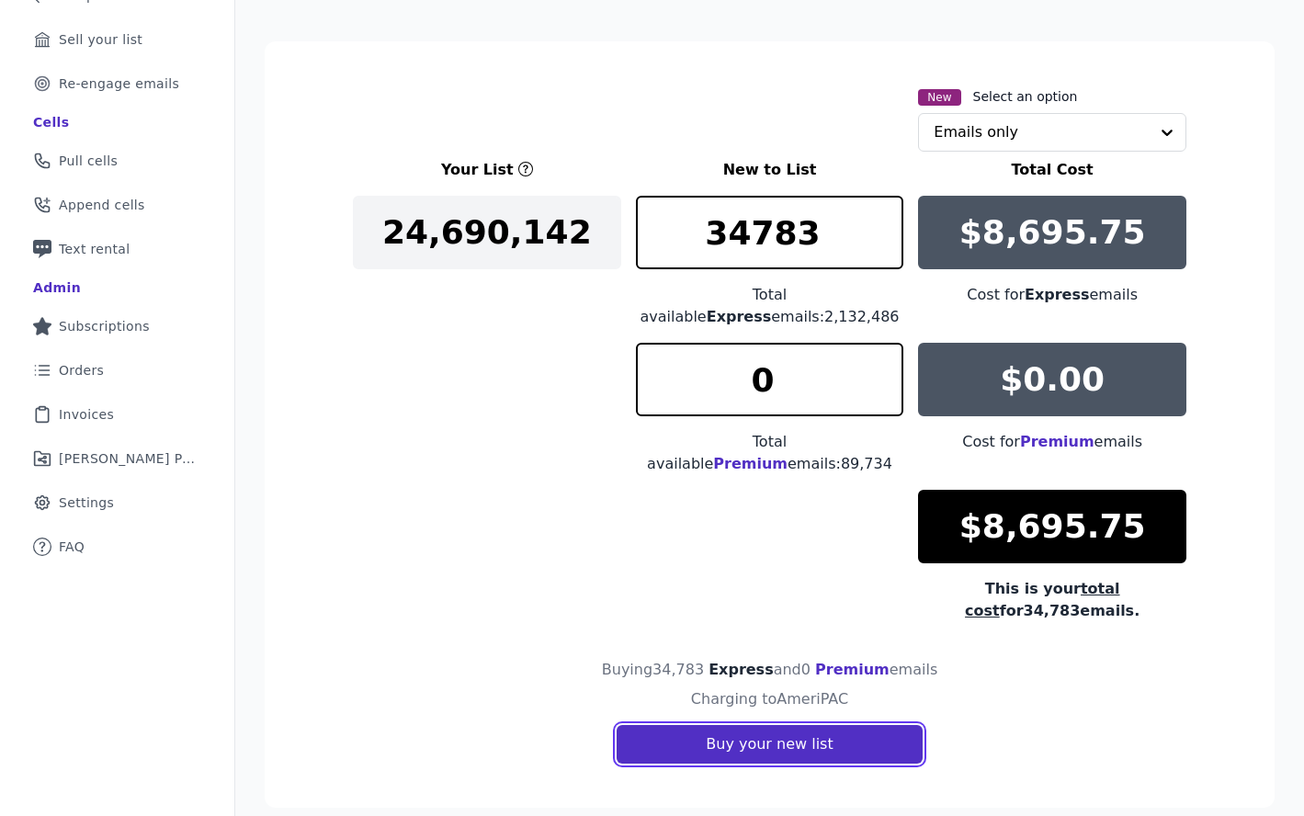
click at [733, 729] on button "Buy your new list" at bounding box center [768, 744] width 305 height 39
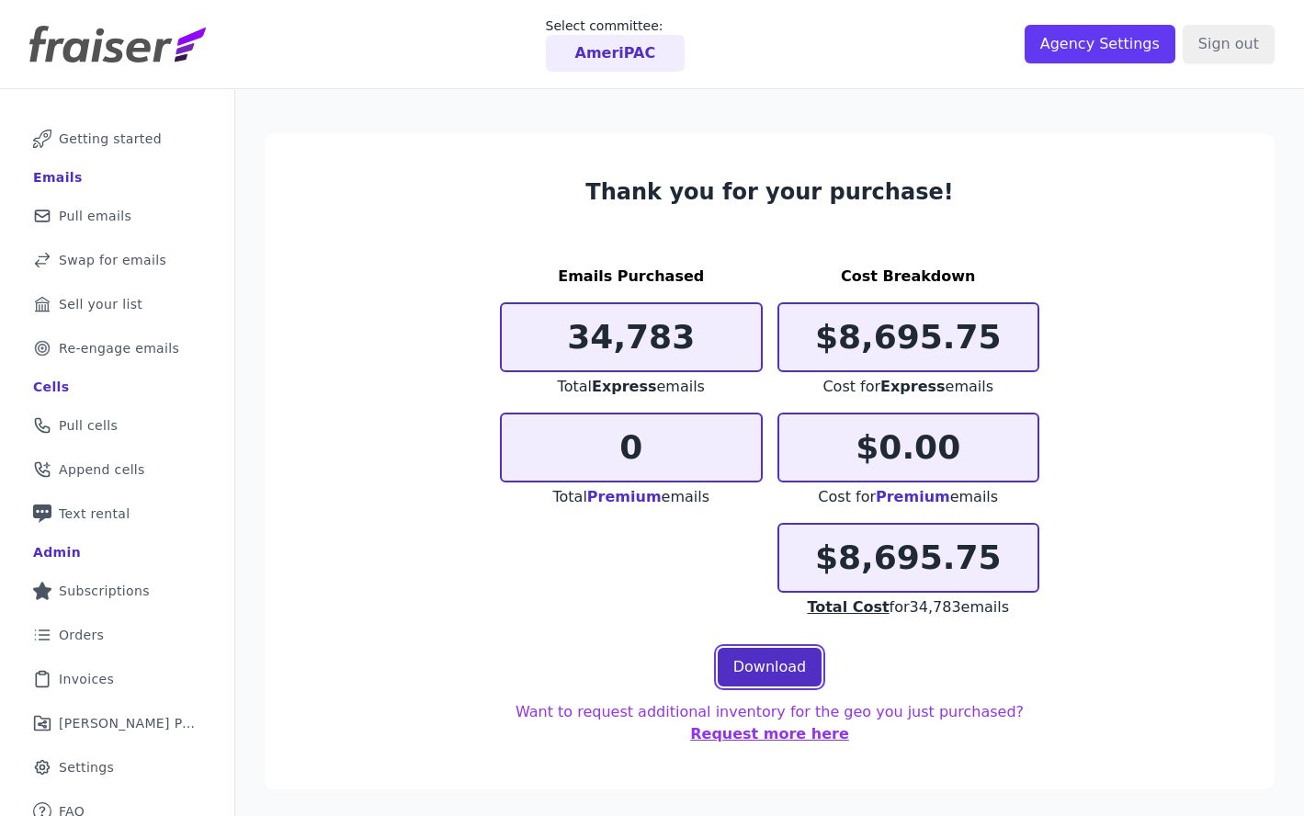
click at [775, 655] on link "Download" at bounding box center [770, 667] width 105 height 39
click at [628, 60] on p "AmeriPAC" at bounding box center [615, 53] width 81 height 22
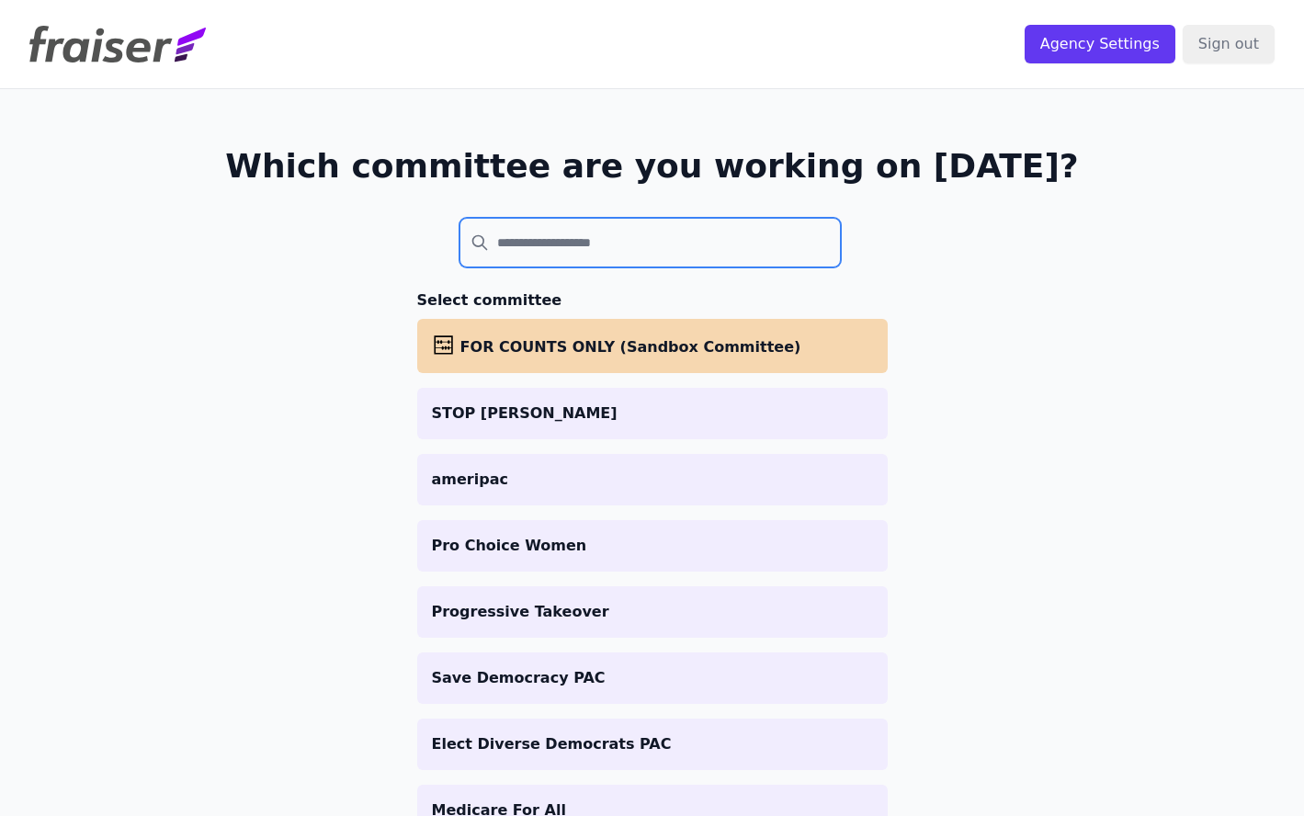
click at [598, 254] on input "search" at bounding box center [650, 243] width 382 height 50
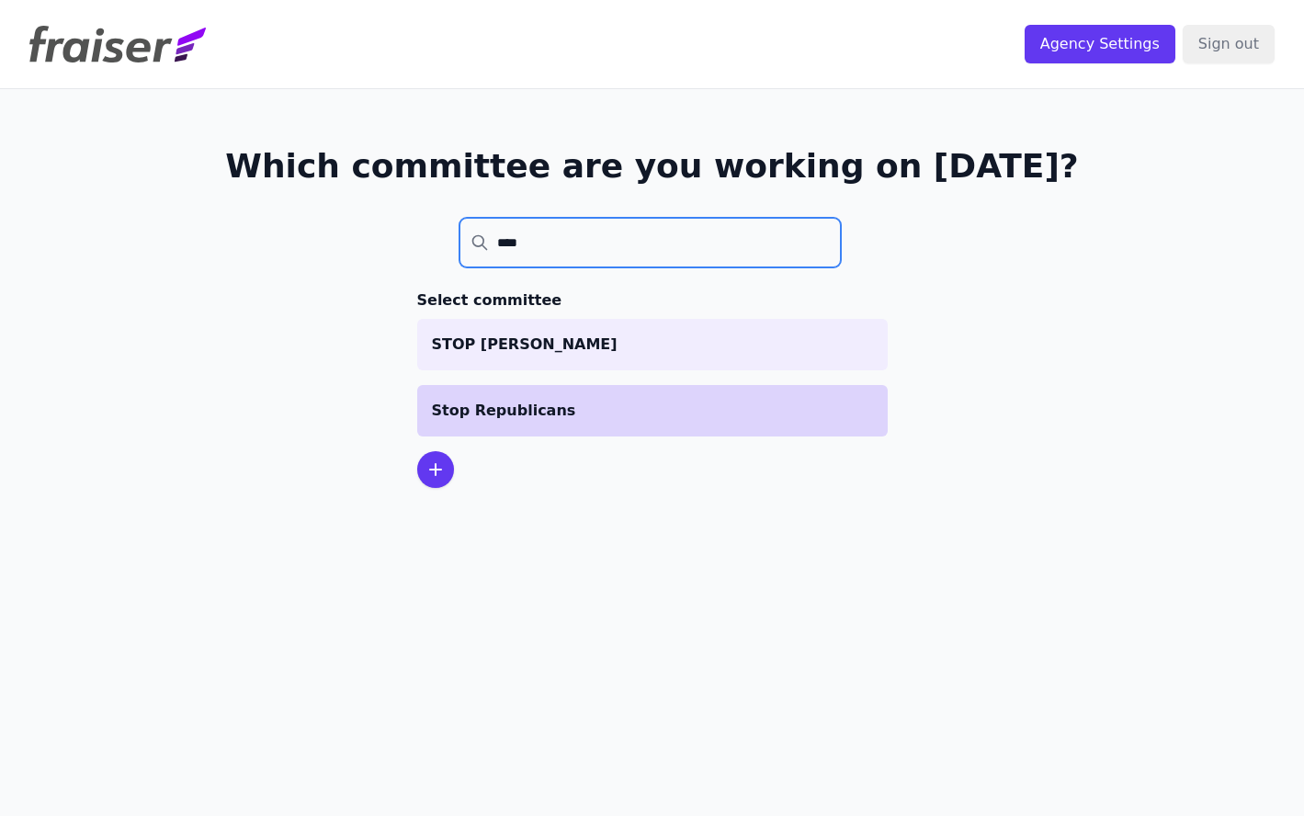
type input "****"
click at [544, 400] on p "Stop Republicans" at bounding box center [652, 411] width 441 height 22
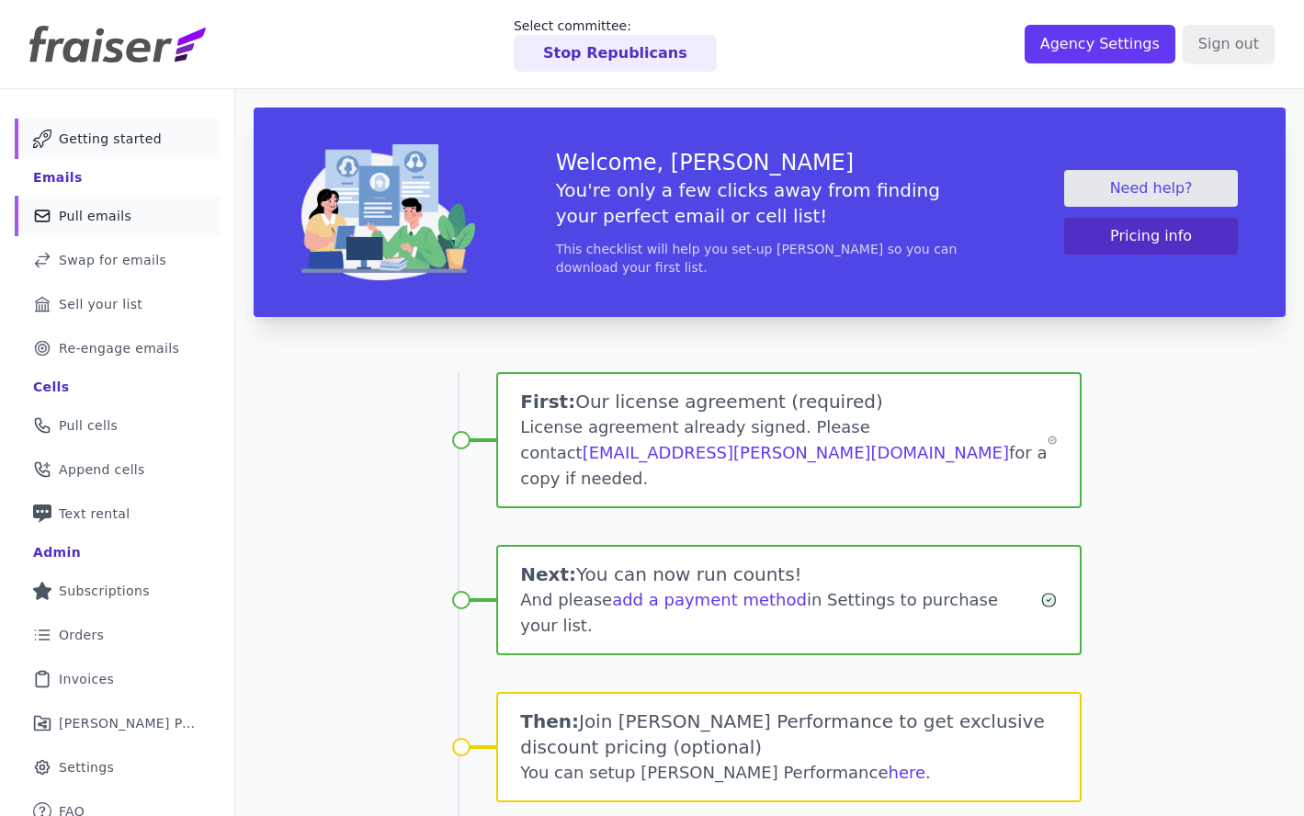
click at [108, 209] on span "Pull emails" at bounding box center [95, 216] width 73 height 18
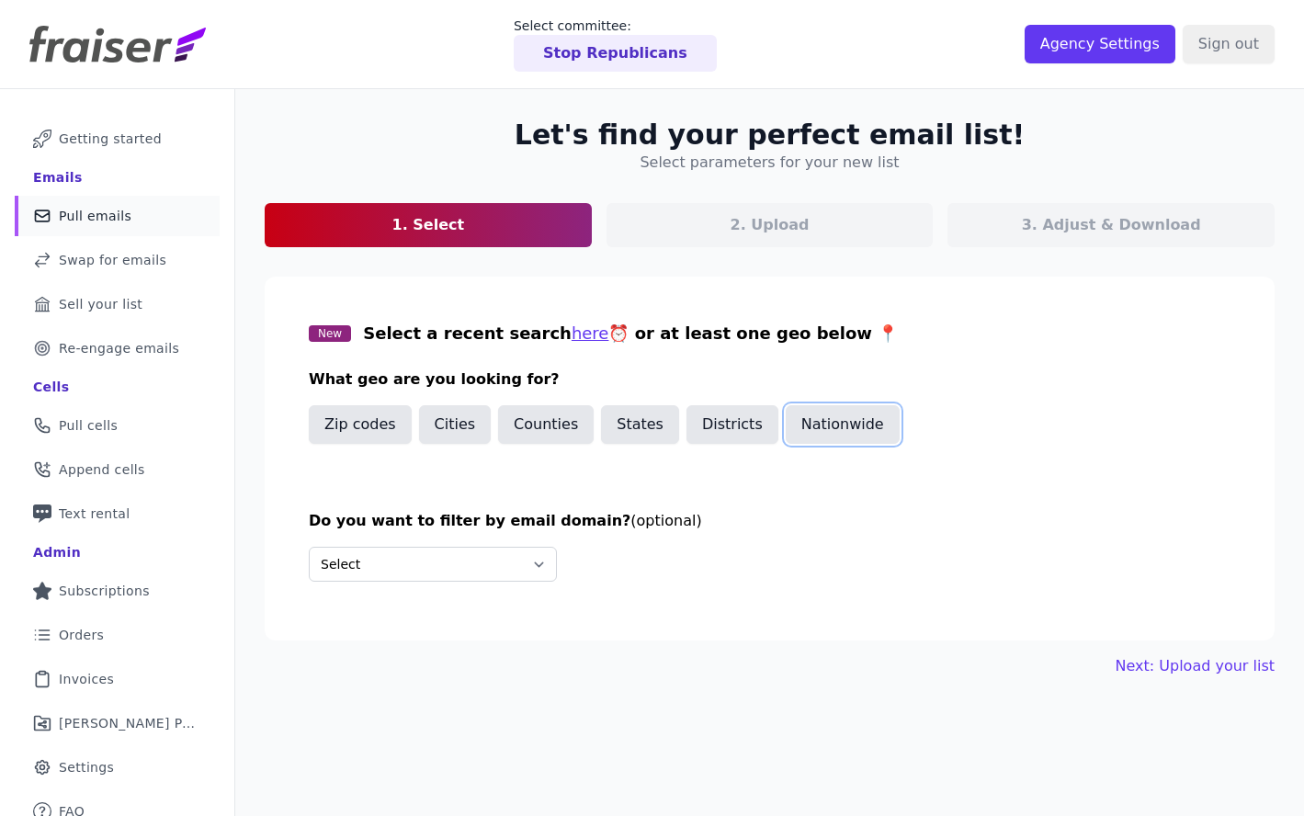
click at [838, 428] on button "Nationwide" at bounding box center [843, 424] width 114 height 39
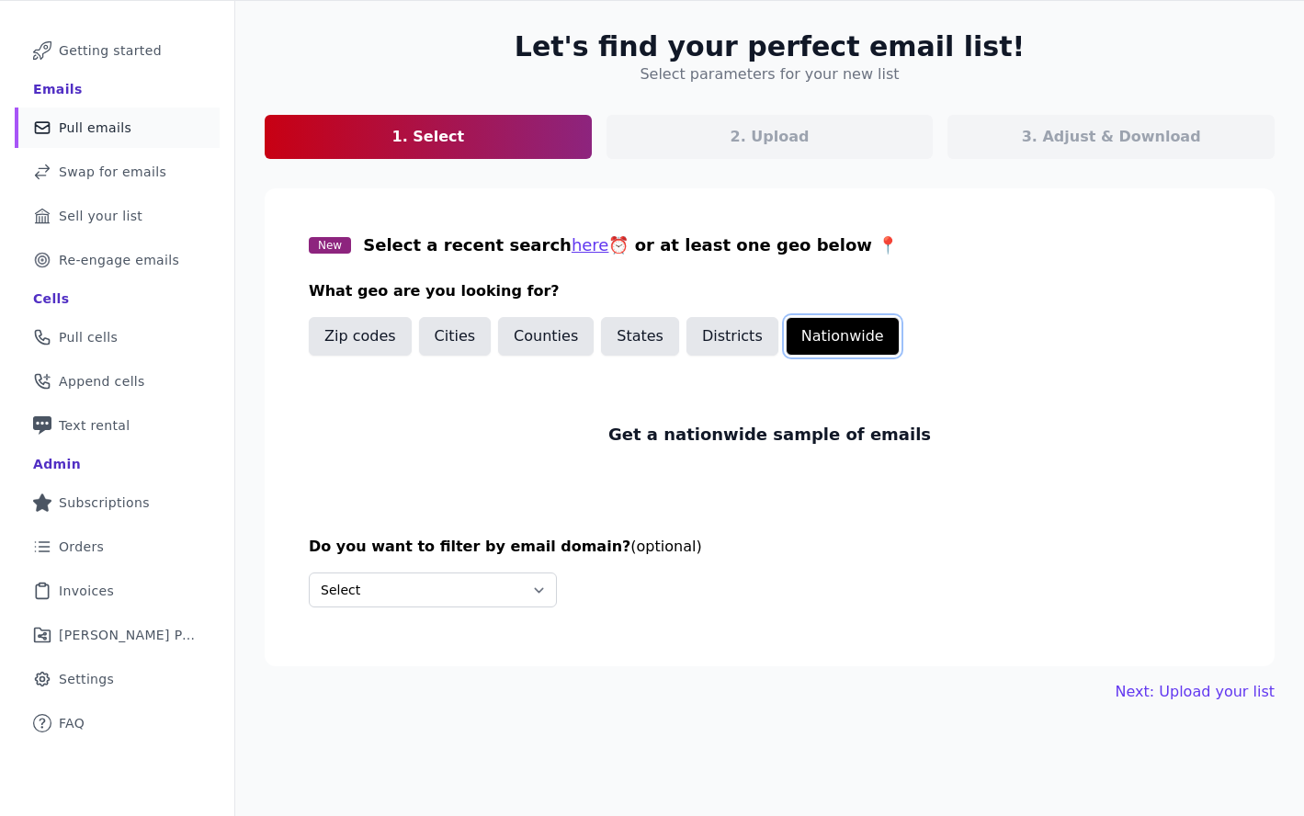
scroll to position [89, 0]
click at [376, 611] on div "Do you want to filter by email domain? (optional) Select Include only these dom…" at bounding box center [770, 578] width 922 height 86
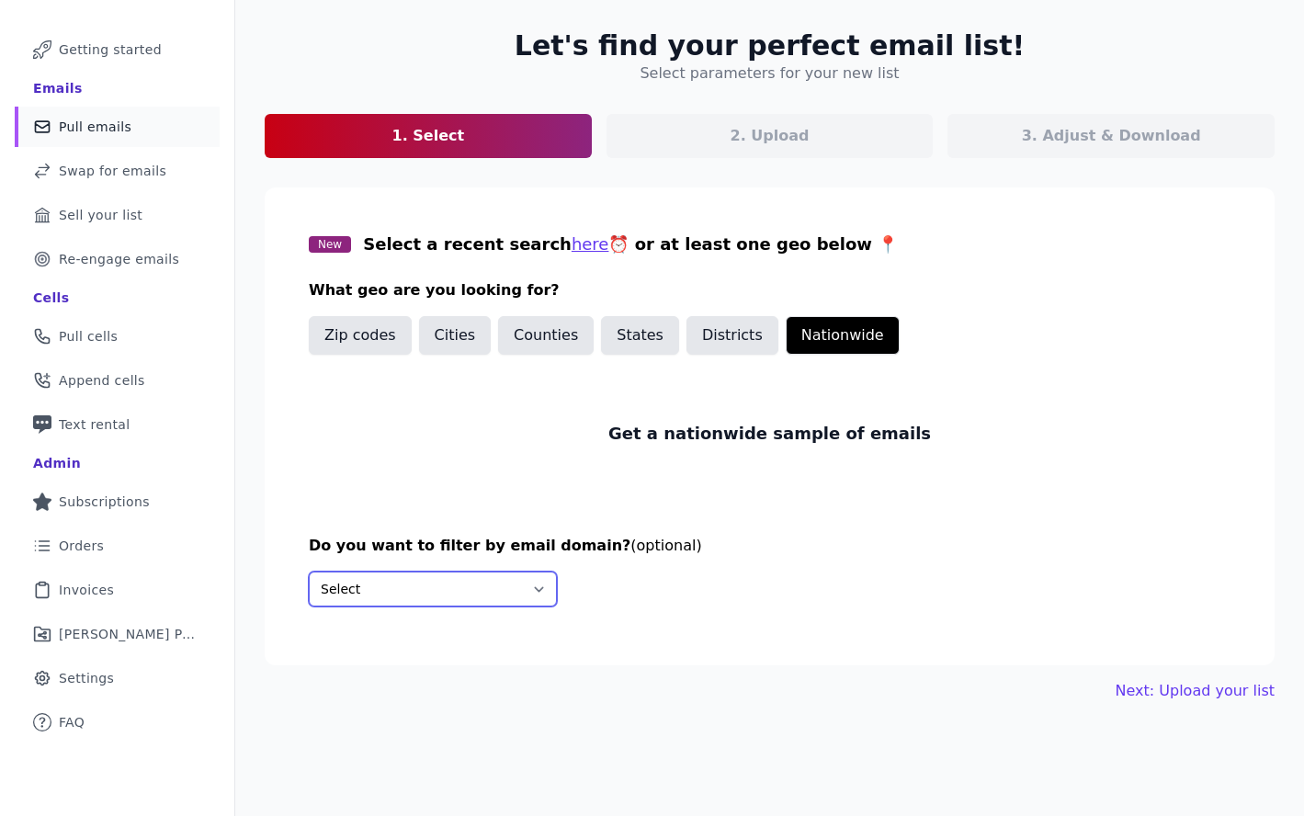
click at [382, 589] on select "Select Include only these domains Include none of these domains" at bounding box center [433, 588] width 248 height 35
select select "Exclude"
click at [309, 571] on select "Select Include only these domains Include none of these domains" at bounding box center [433, 588] width 248 height 35
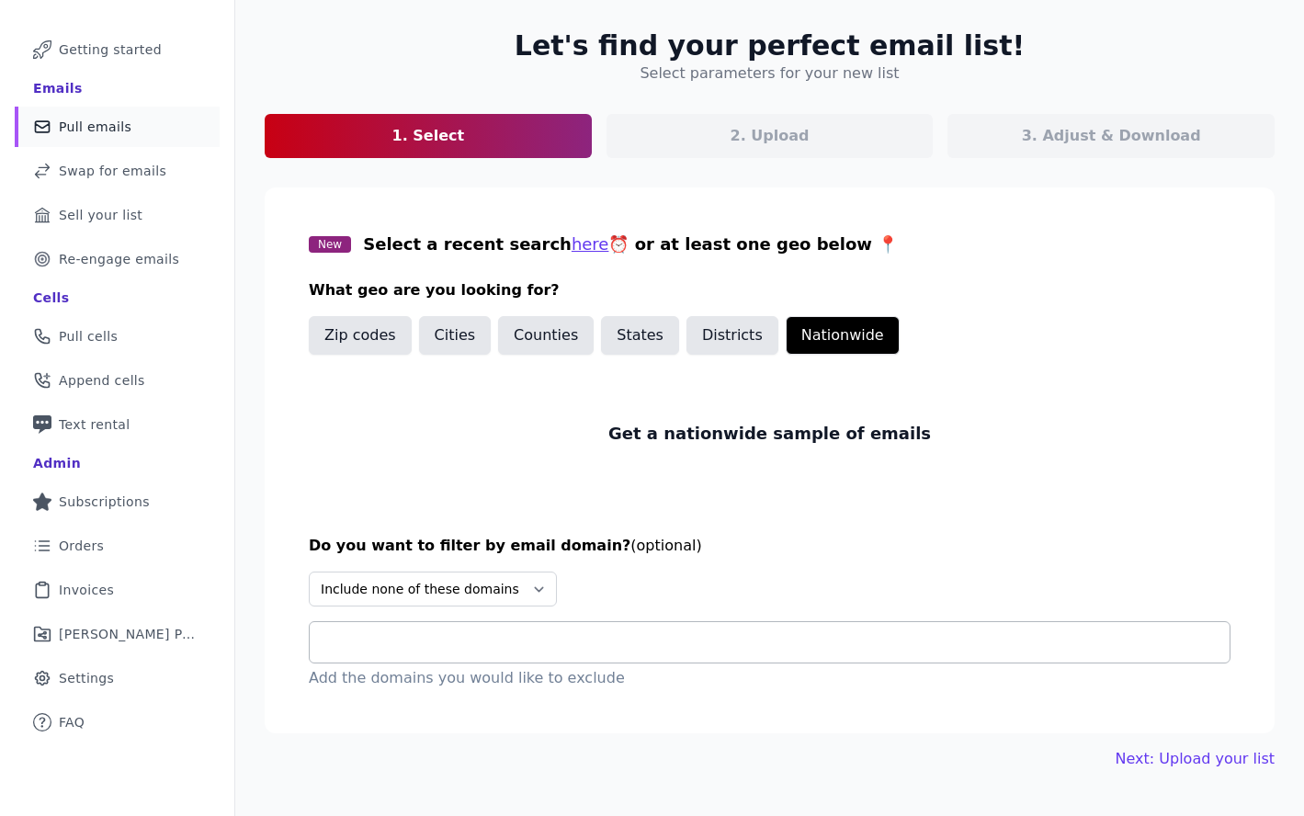
click at [448, 644] on input "text" at bounding box center [776, 642] width 905 height 22
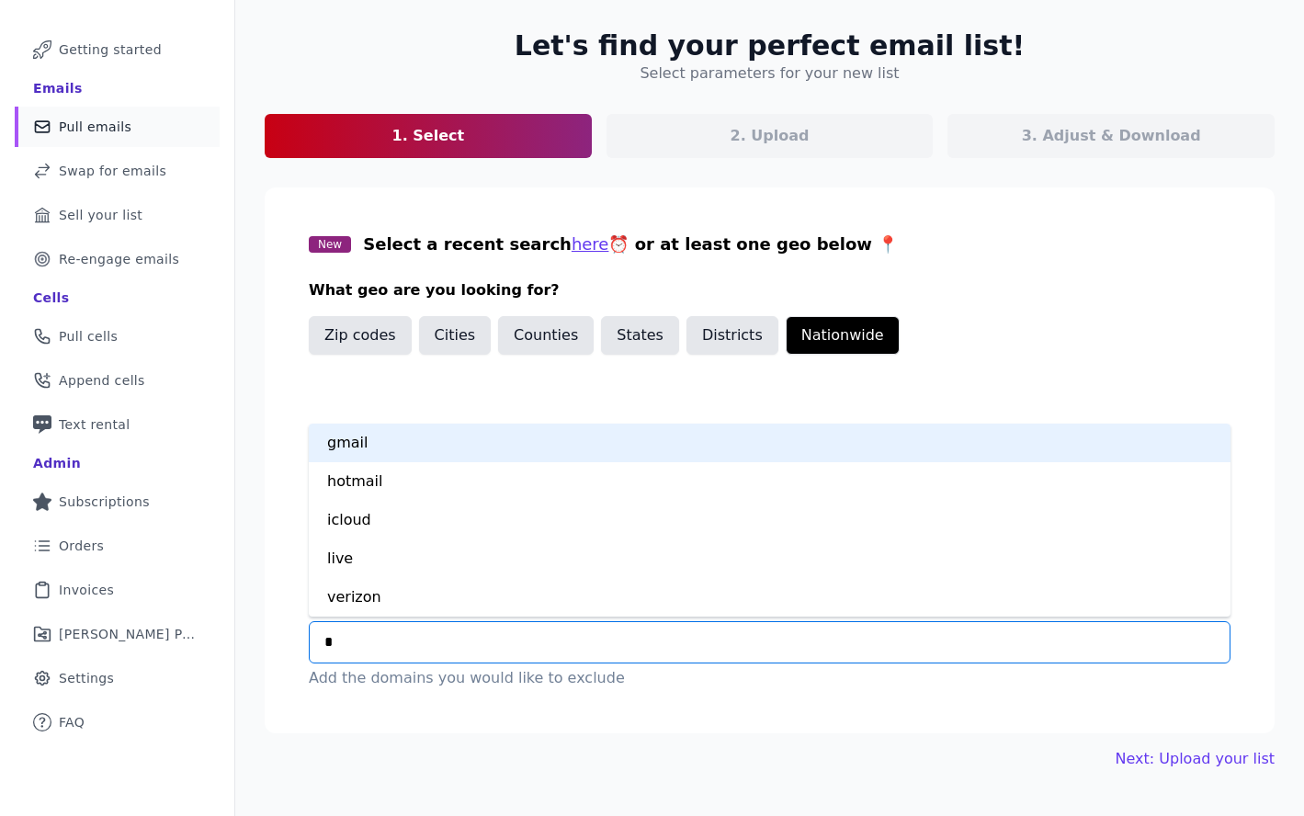
type input "**"
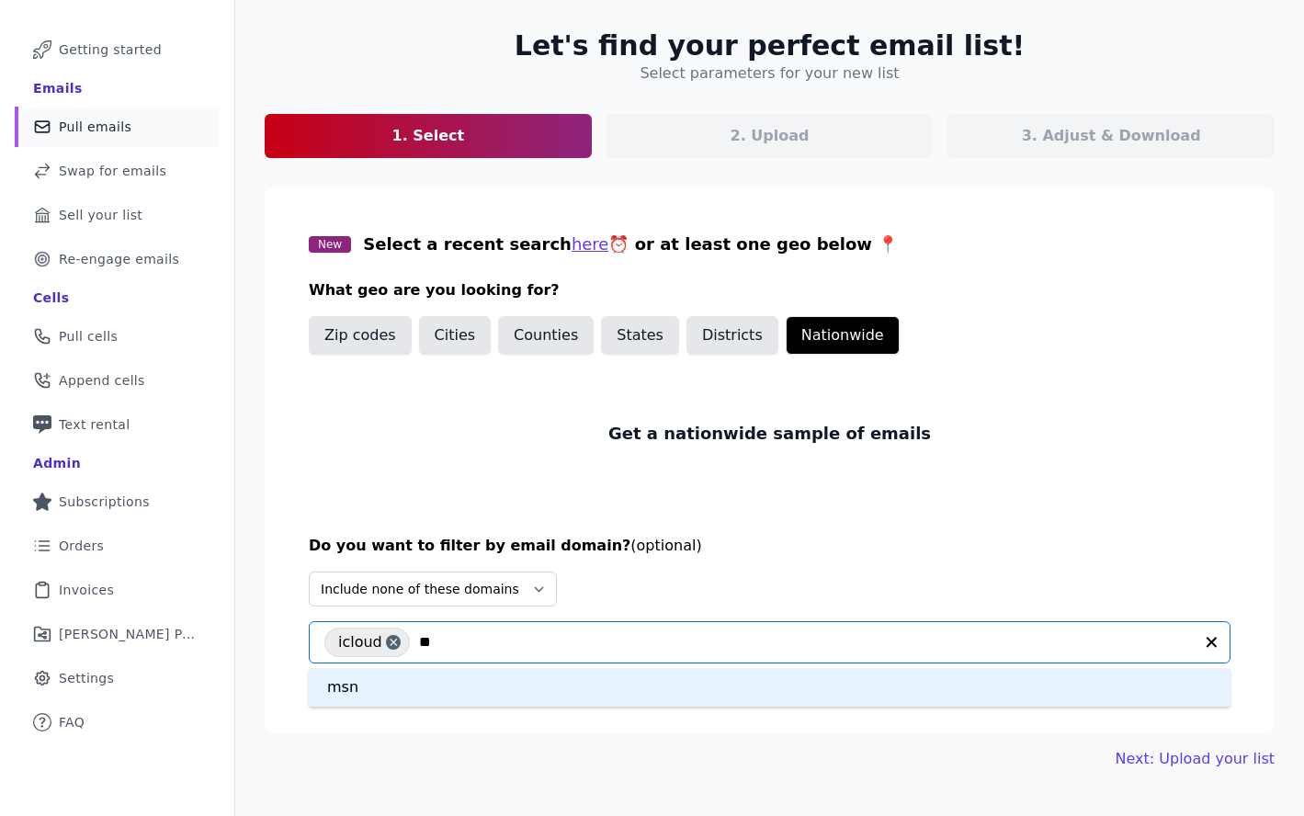
type input "***"
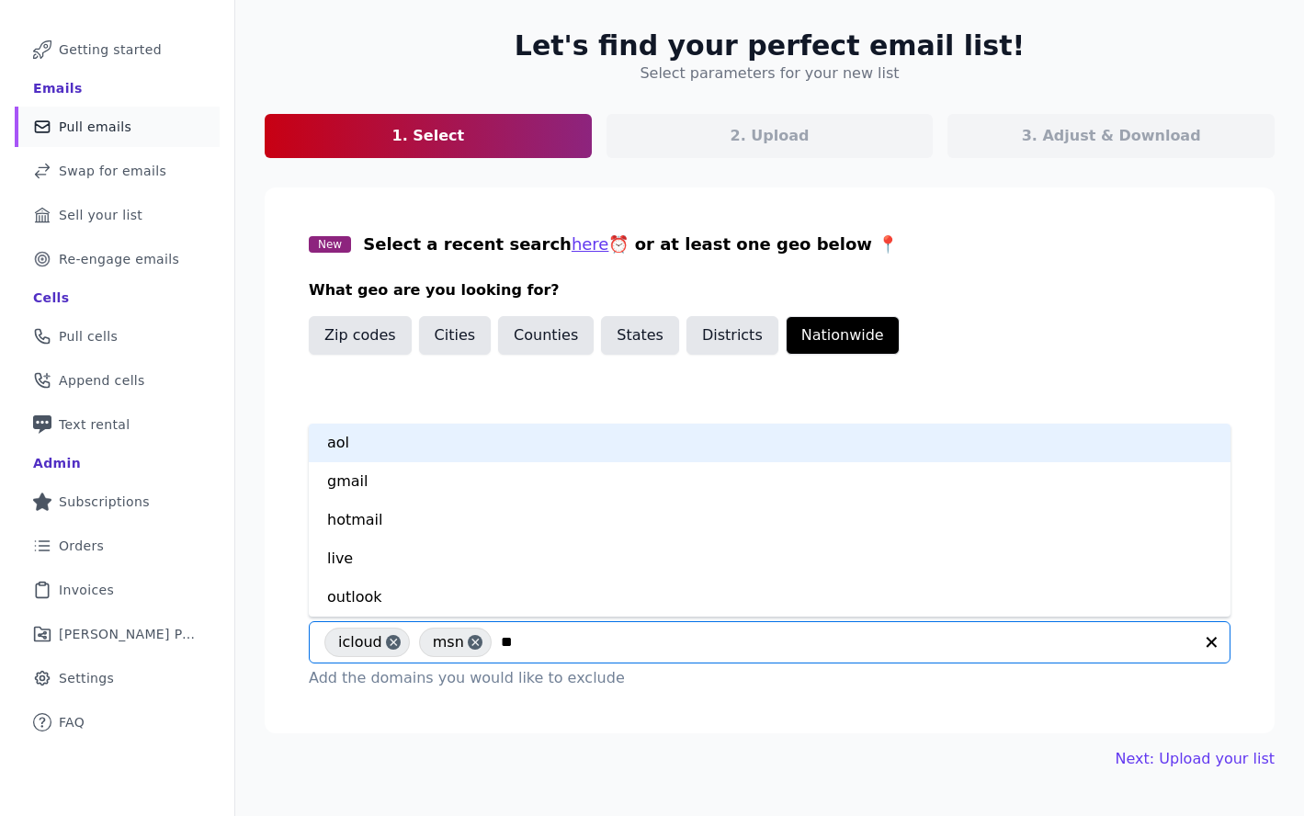
type input "***"
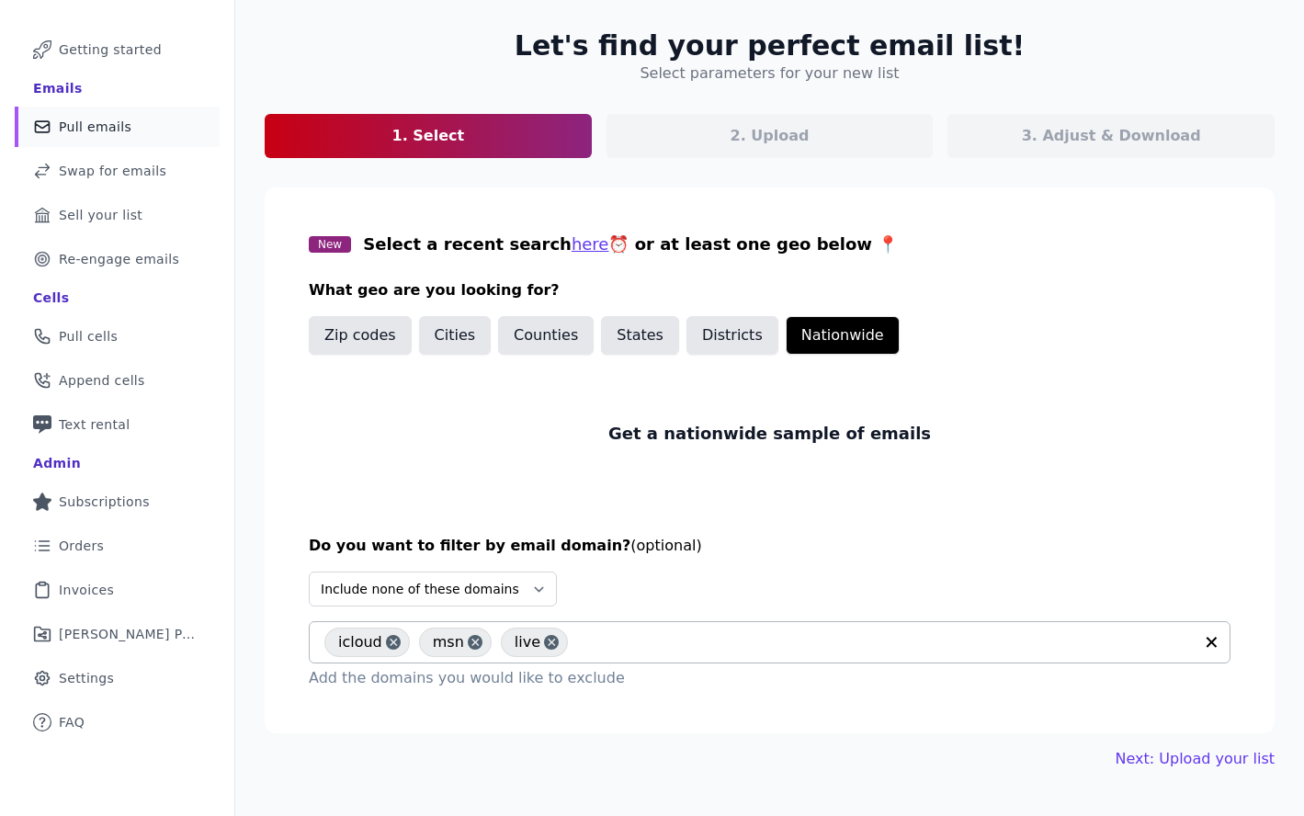
click at [598, 648] on input "text" at bounding box center [885, 642] width 616 height 22
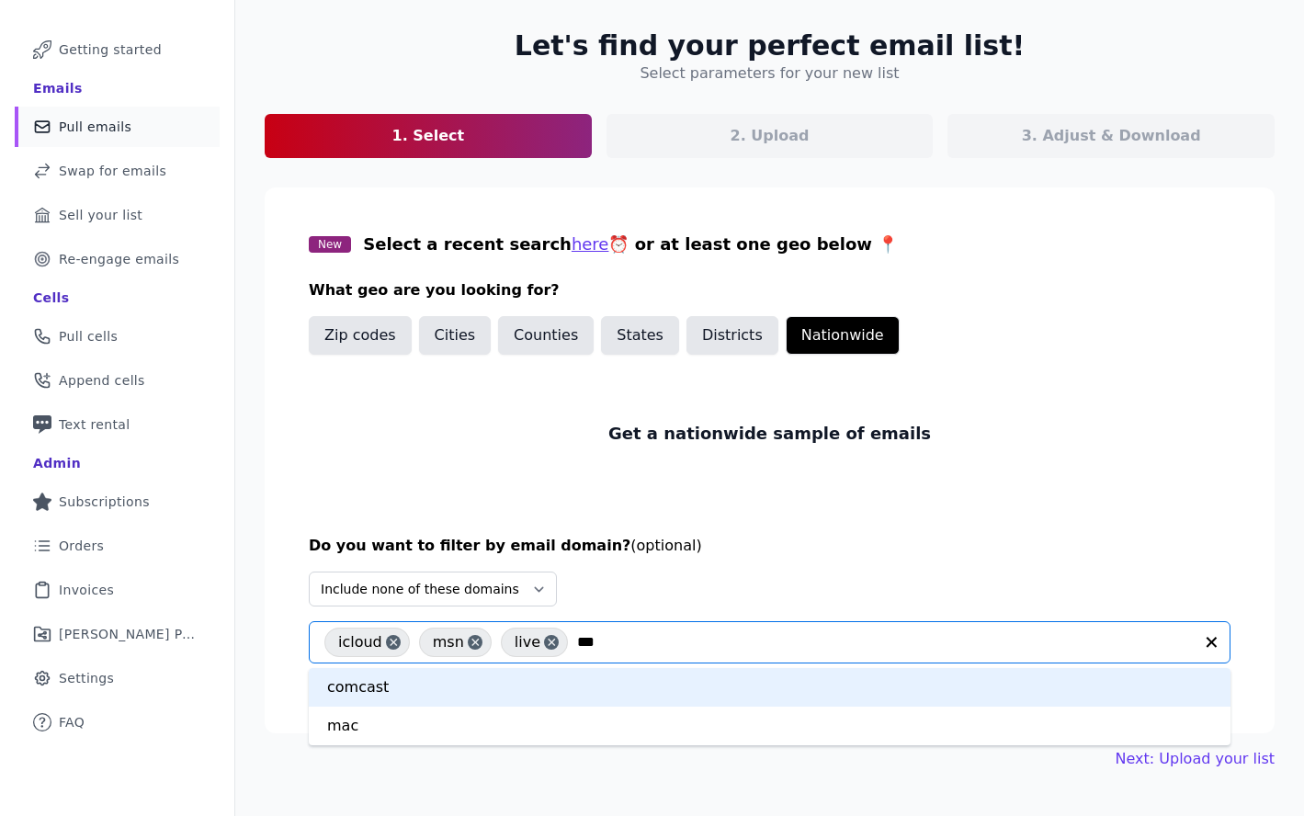
type input "****"
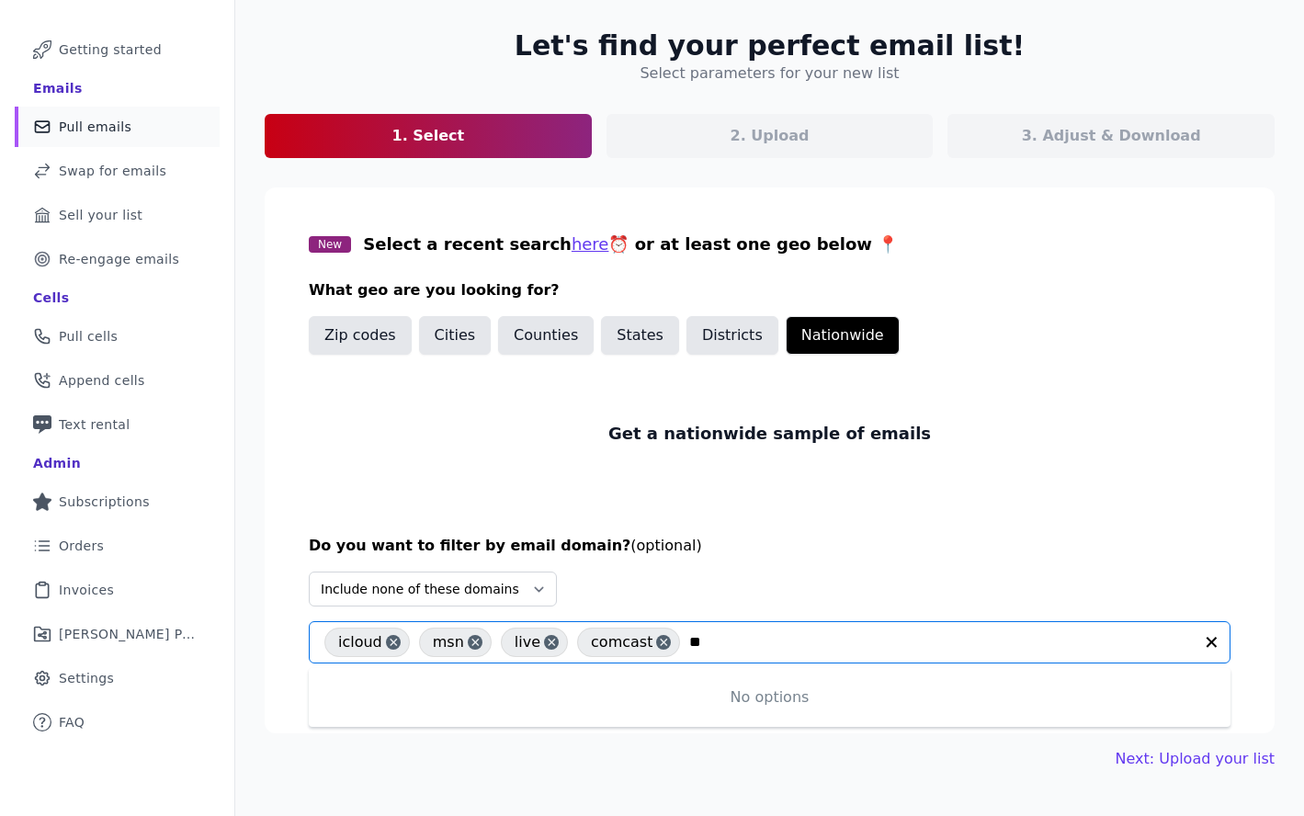
type input "*"
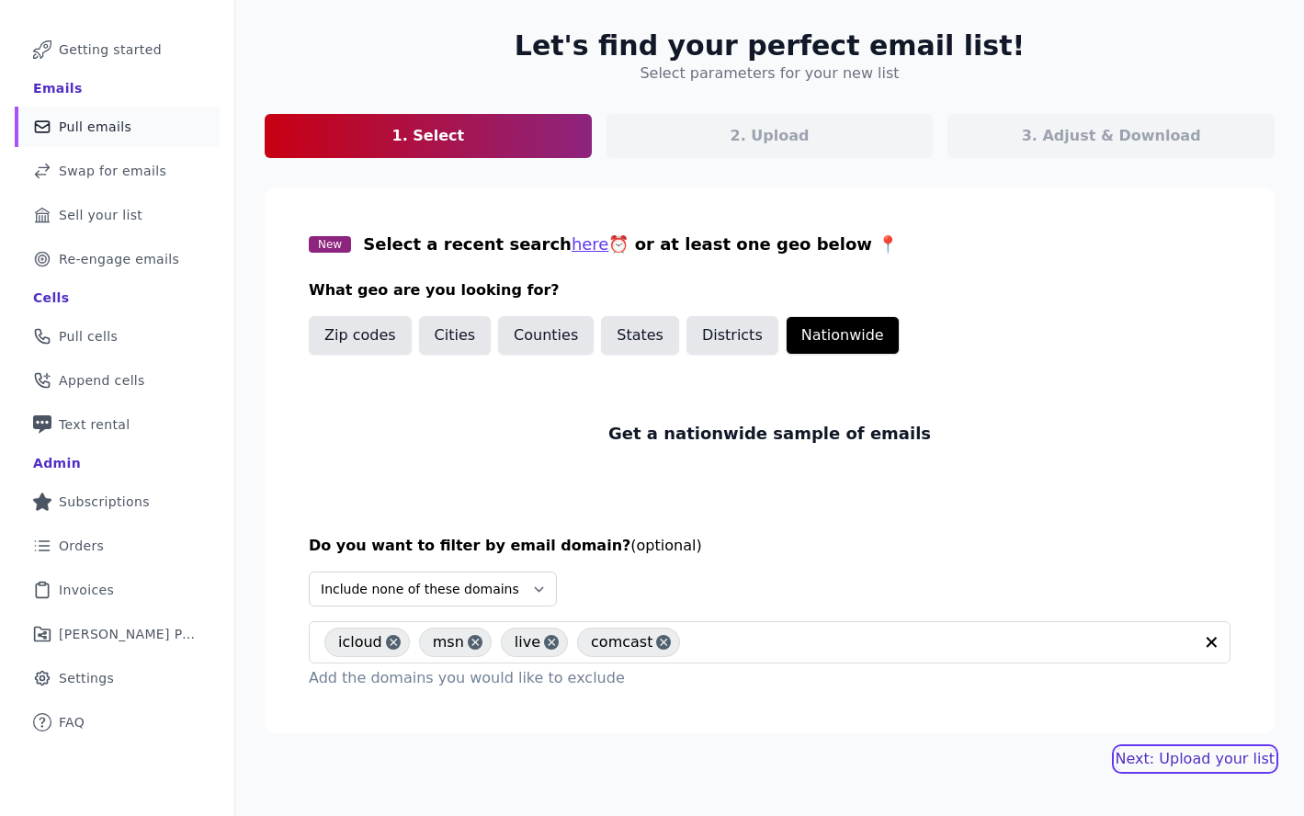
click at [1176, 763] on link "Next: Upload your list" at bounding box center [1194, 759] width 159 height 22
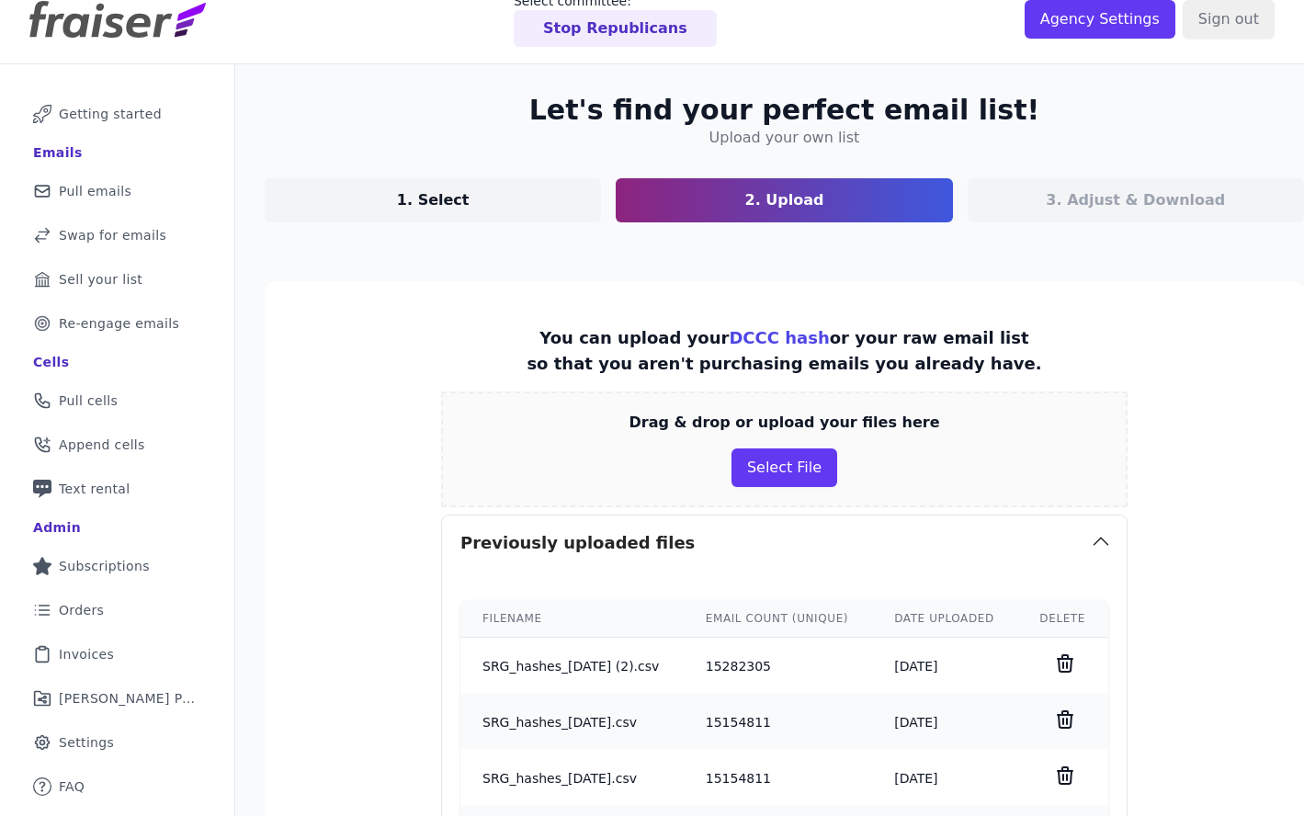
scroll to position [26, 0]
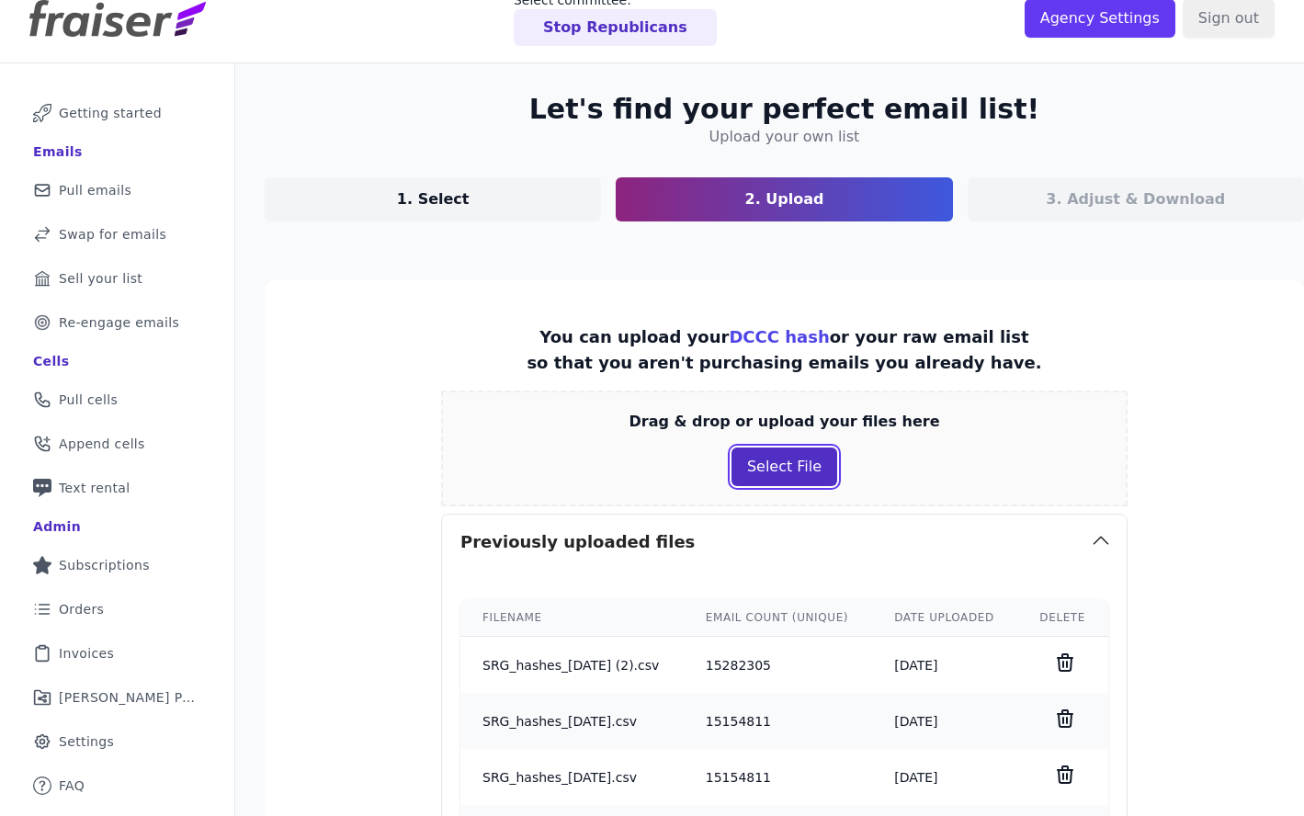
click at [785, 461] on button "Select File" at bounding box center [784, 466] width 106 height 39
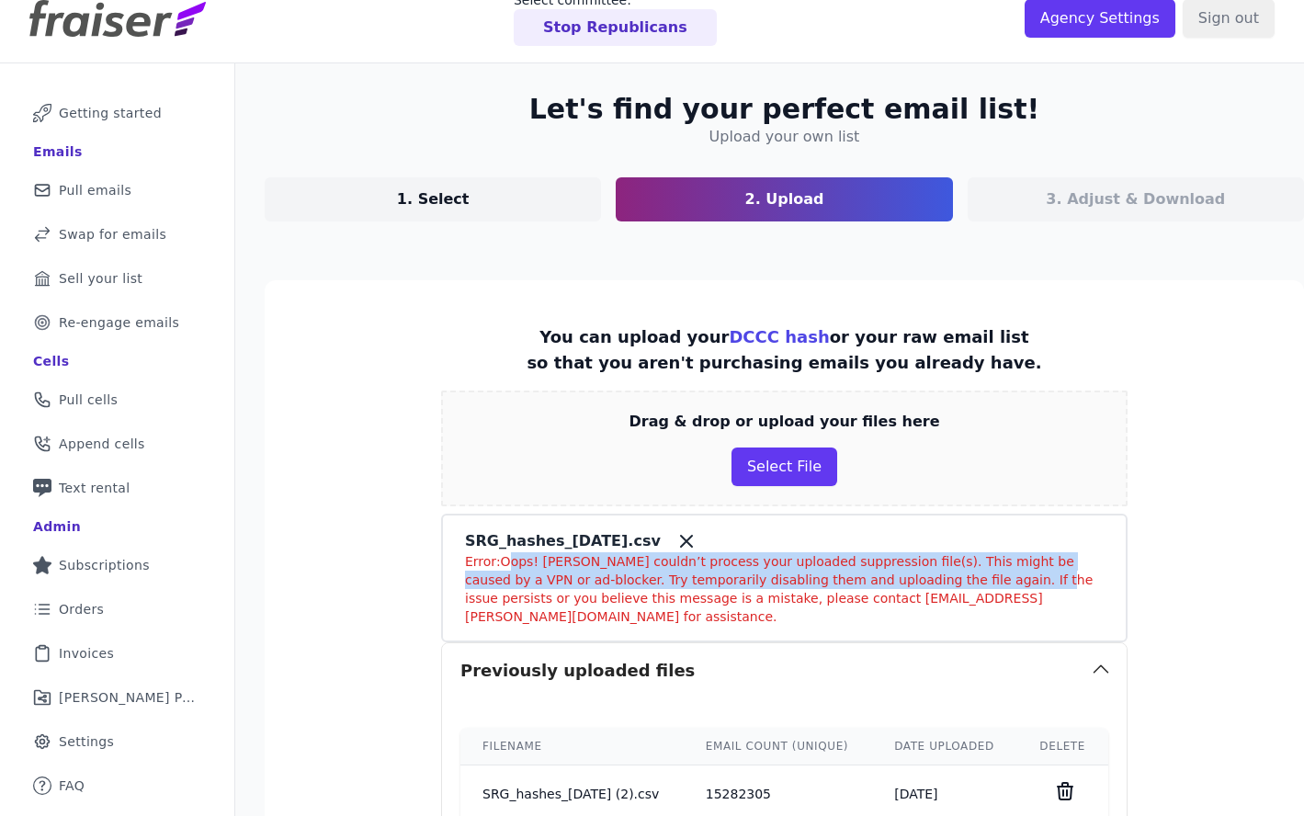
drag, startPoint x: 512, startPoint y: 560, endPoint x: 983, endPoint y: 572, distance: 471.5
click at [983, 572] on p "Error: Oops! [PERSON_NAME] couldn’t process your uploaded suppression file(s). …" at bounding box center [784, 589] width 639 height 74
click at [472, 539] on p "SRG_hashes_[DATE].csv" at bounding box center [563, 541] width 196 height 22
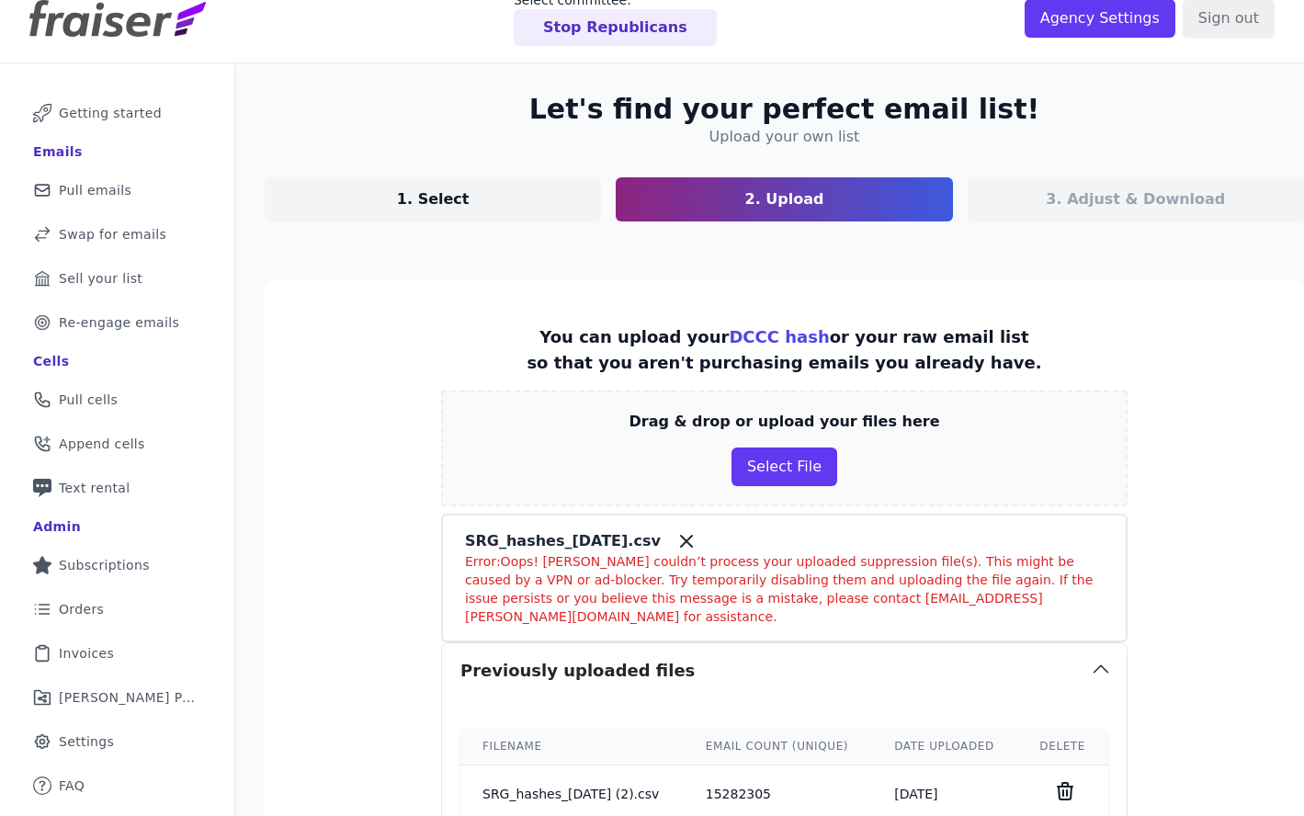
drag, startPoint x: 472, startPoint y: 539, endPoint x: 661, endPoint y: 541, distance: 188.4
click at [661, 541] on p "SRG_hashes_[DATE].csv" at bounding box center [563, 541] width 196 height 22
copy p "SRG_hashes_[DATE].csv"
click at [802, 474] on button "Select File" at bounding box center [784, 466] width 106 height 39
click at [479, 542] on p "SRG_hashes_[DATE].csv" at bounding box center [563, 541] width 196 height 22
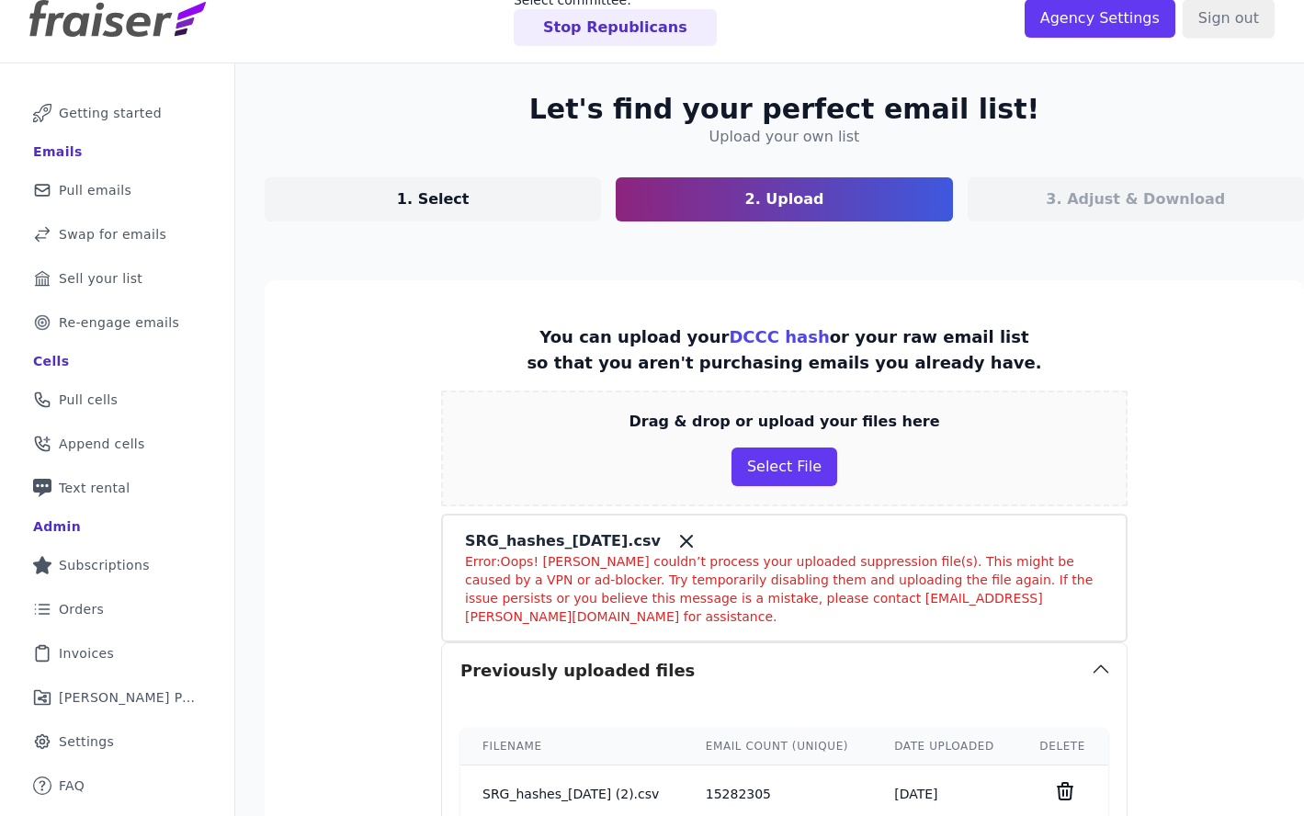
drag, startPoint x: 479, startPoint y: 542, endPoint x: 671, endPoint y: 540, distance: 192.0
click at [661, 540] on p "SRG_hashes_[DATE].csv" at bounding box center [563, 541] width 196 height 22
copy p "SRG_hashes_[DATE].csv"
